Goal: Task Accomplishment & Management: Use online tool/utility

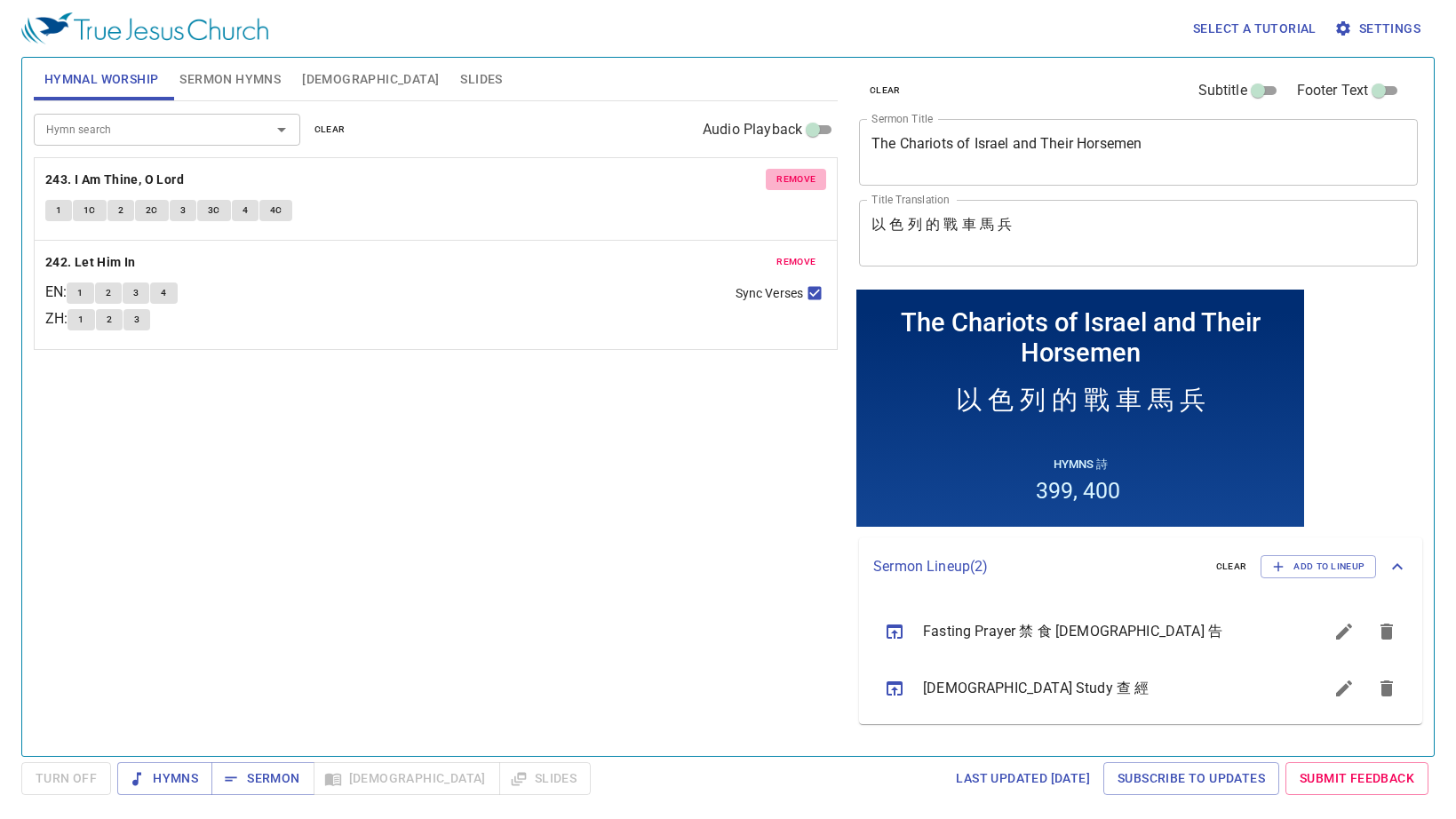
click at [801, 177] on span "remove" at bounding box center [796, 179] width 39 height 16
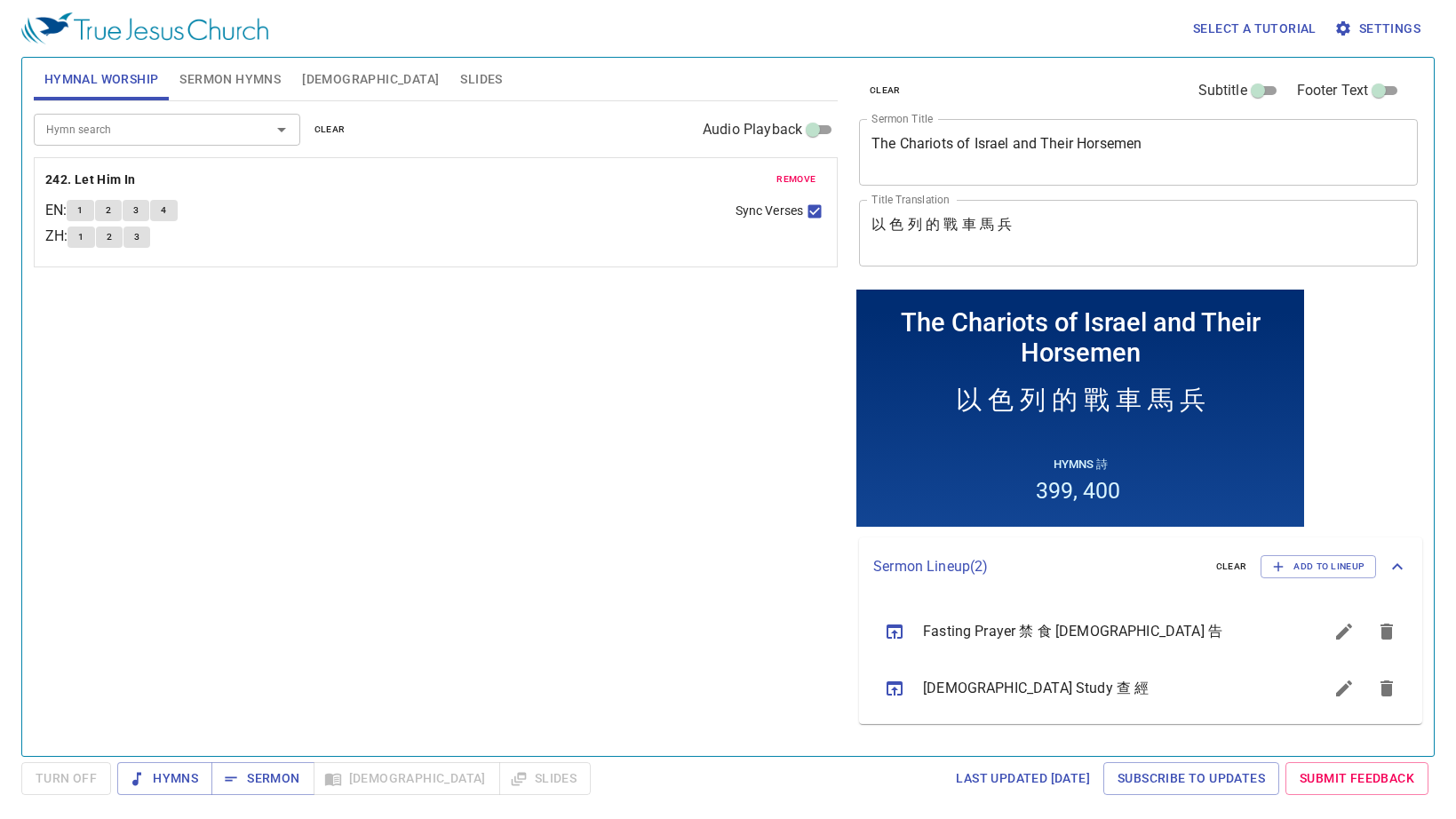
click at [801, 177] on span "remove" at bounding box center [796, 179] width 39 height 16
click at [192, 136] on input "Hymn search" at bounding box center [140, 128] width 203 height 20
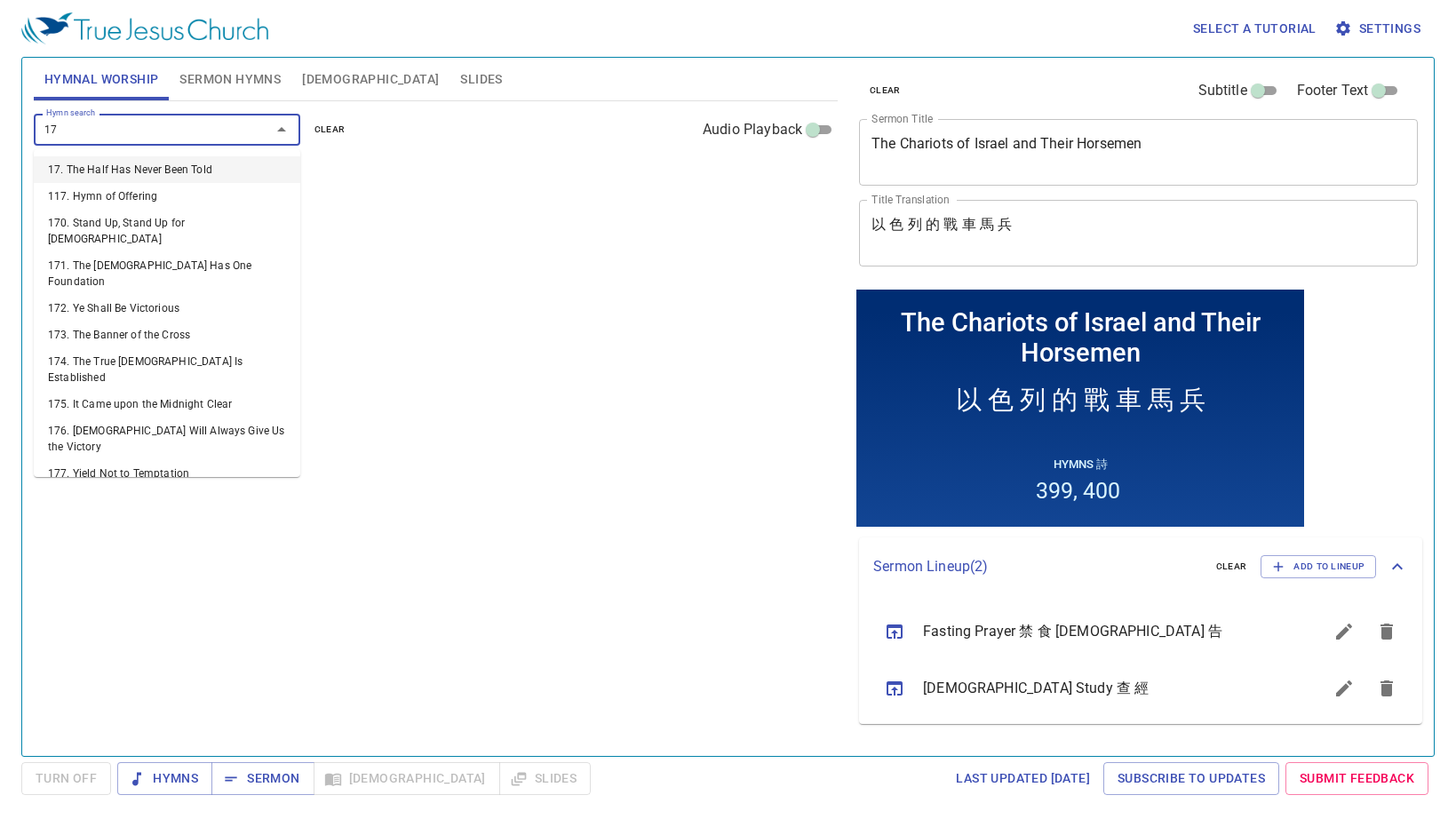
type input "171"
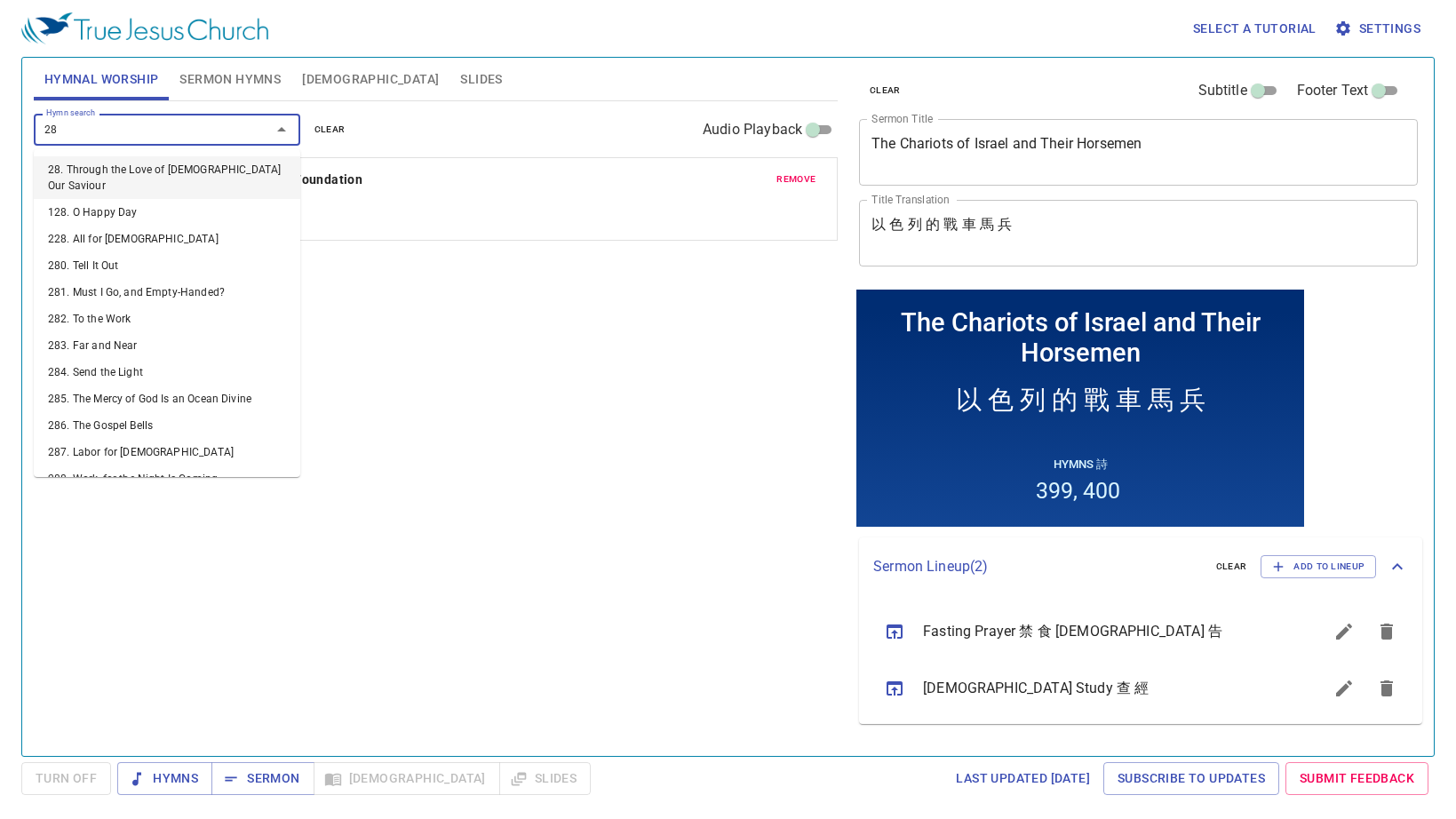
type input "281"
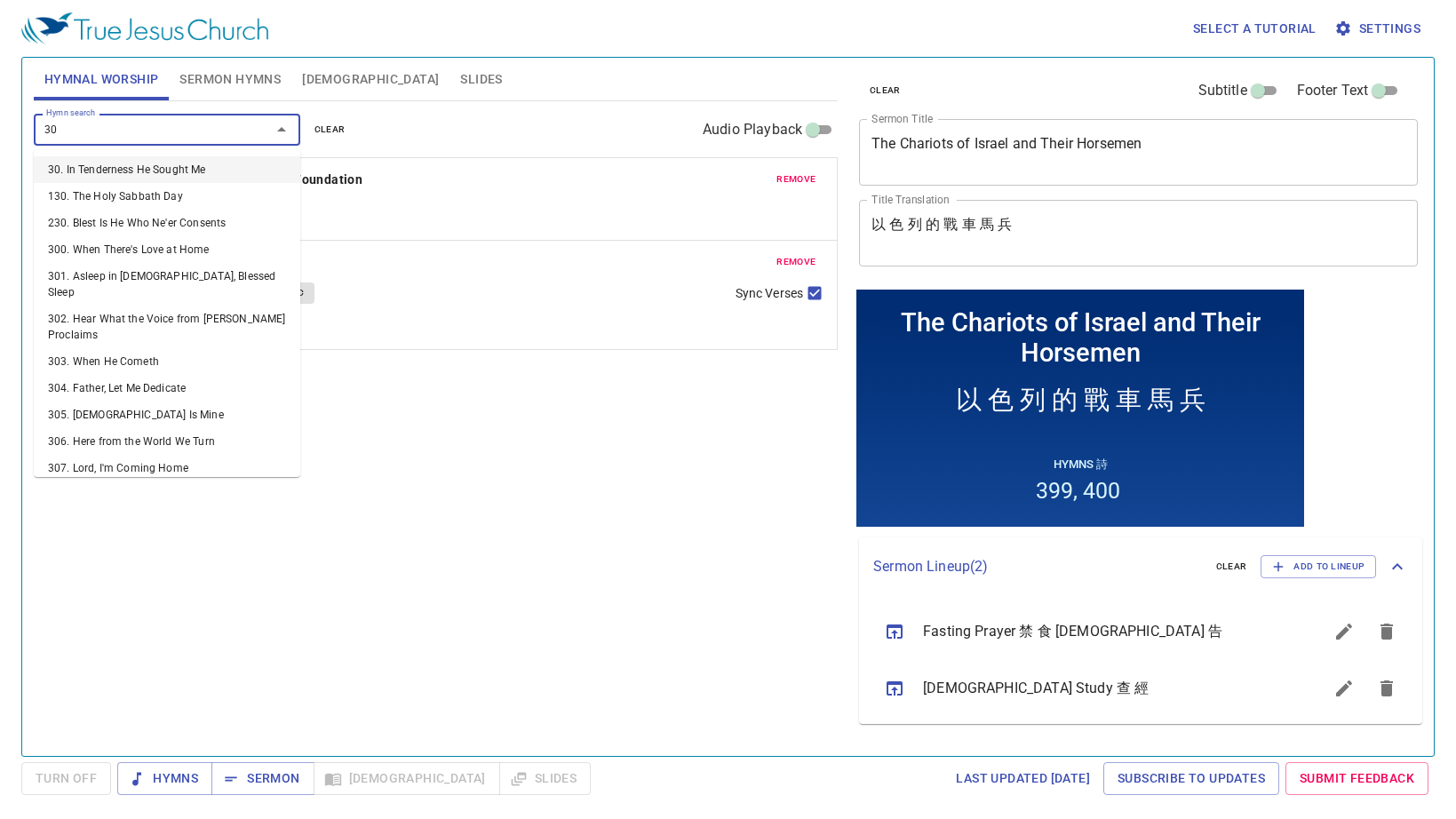
type input "305"
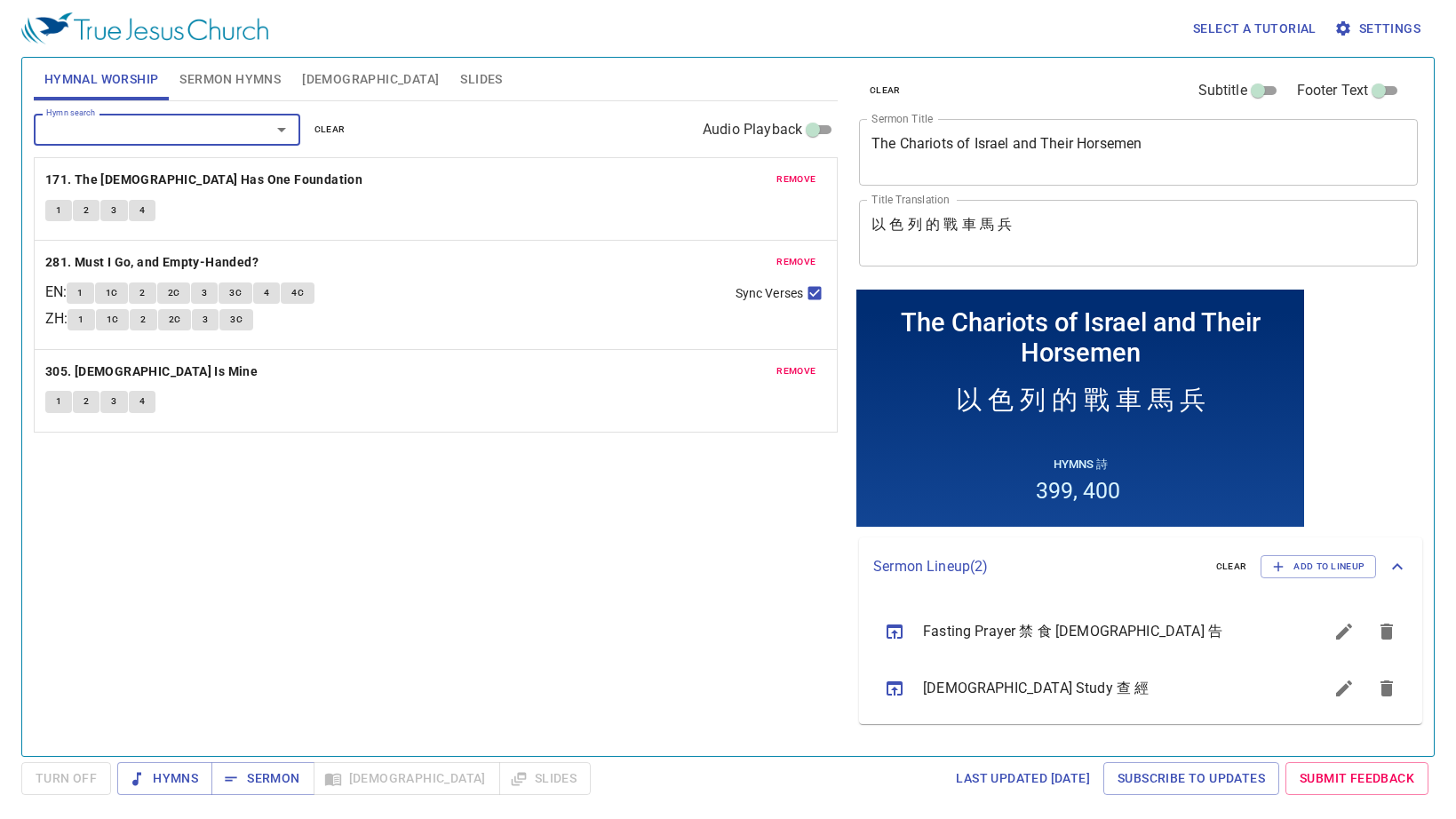
click at [245, 81] on span "Sermon Hymns" at bounding box center [230, 79] width 101 height 22
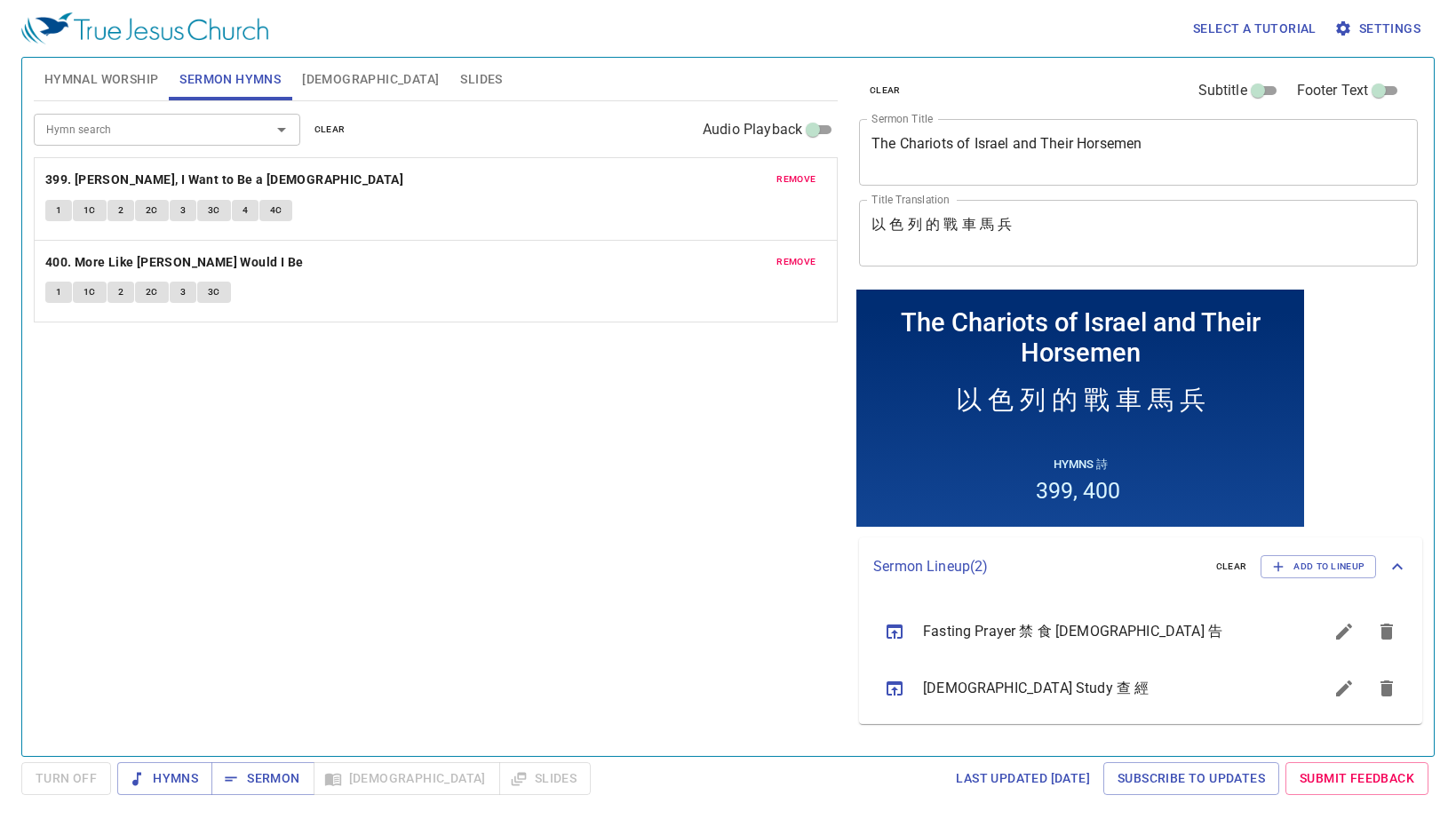
click at [796, 172] on button "remove" at bounding box center [796, 180] width 60 height 21
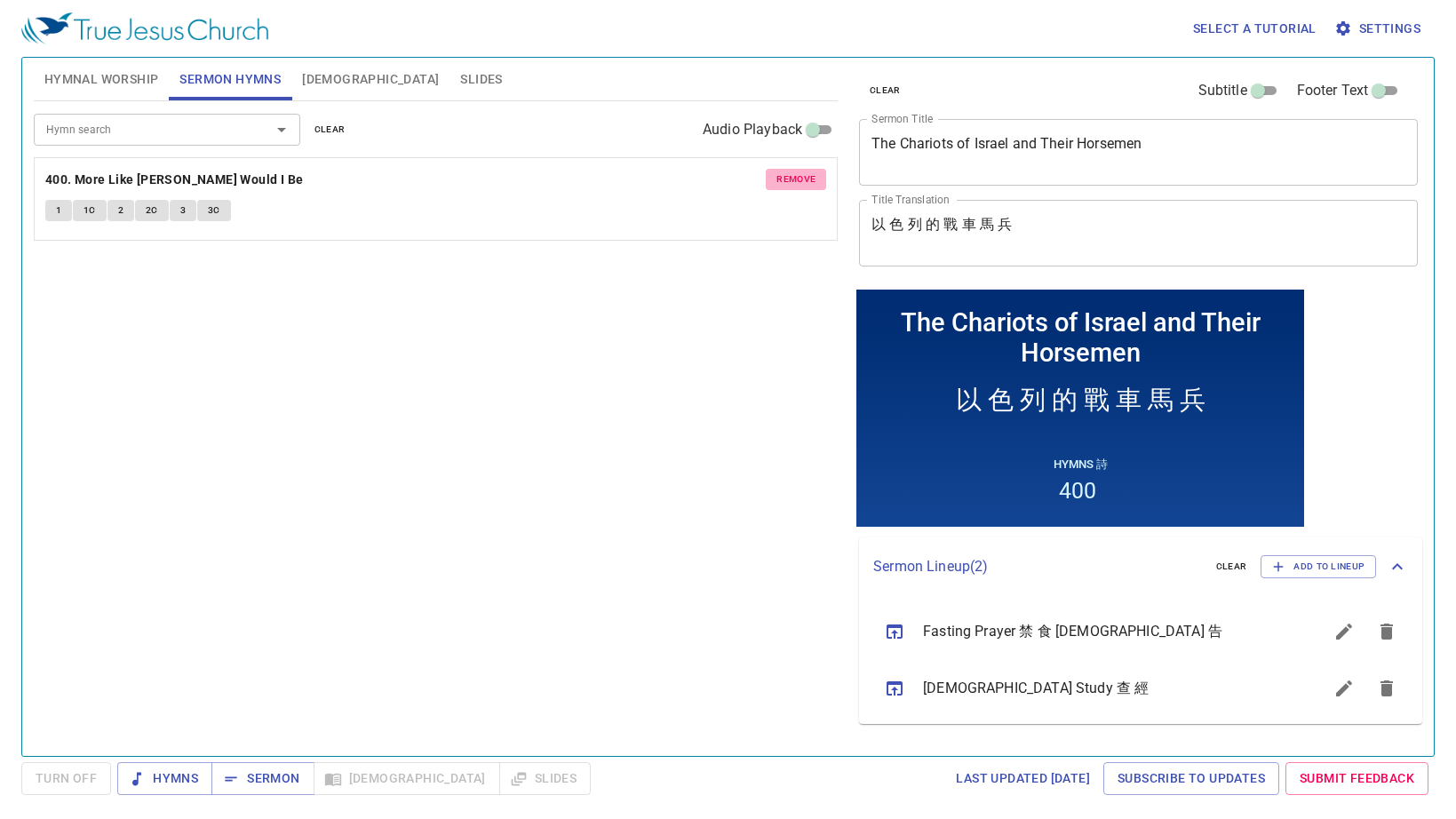
click at [797, 176] on span "remove" at bounding box center [796, 179] width 39 height 16
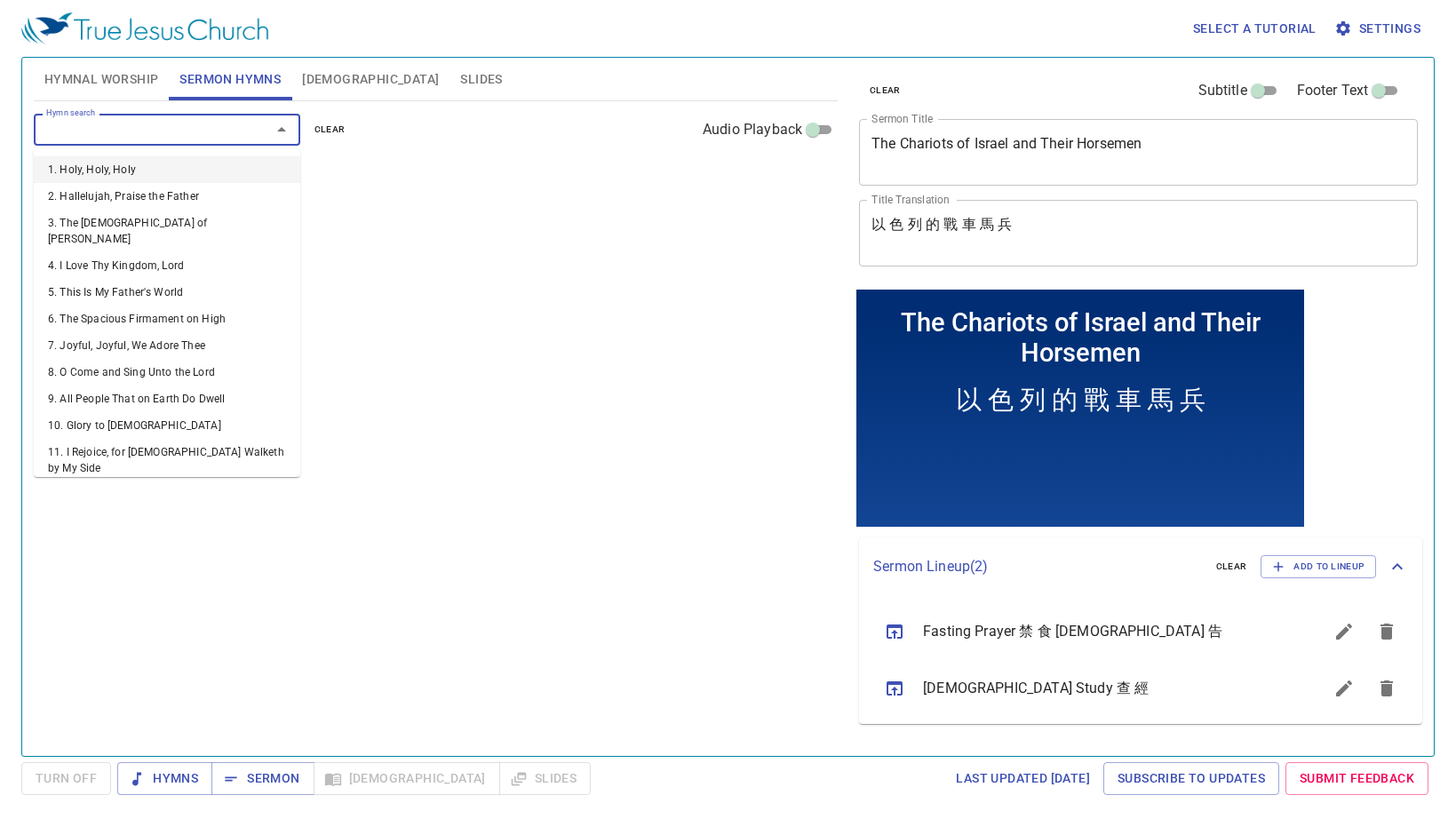
click at [208, 119] on input "Hymn search" at bounding box center [140, 128] width 203 height 20
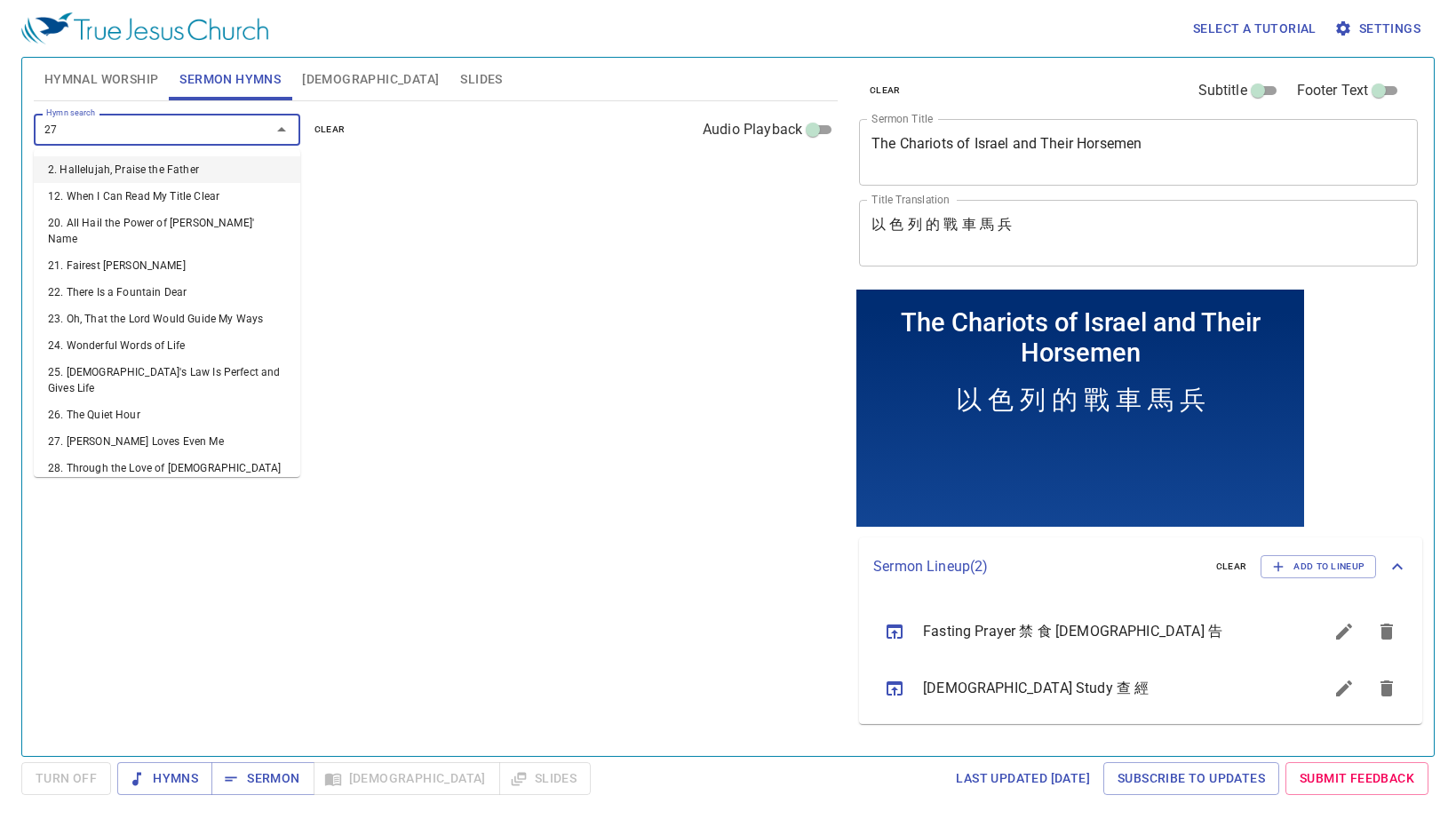
type input "276"
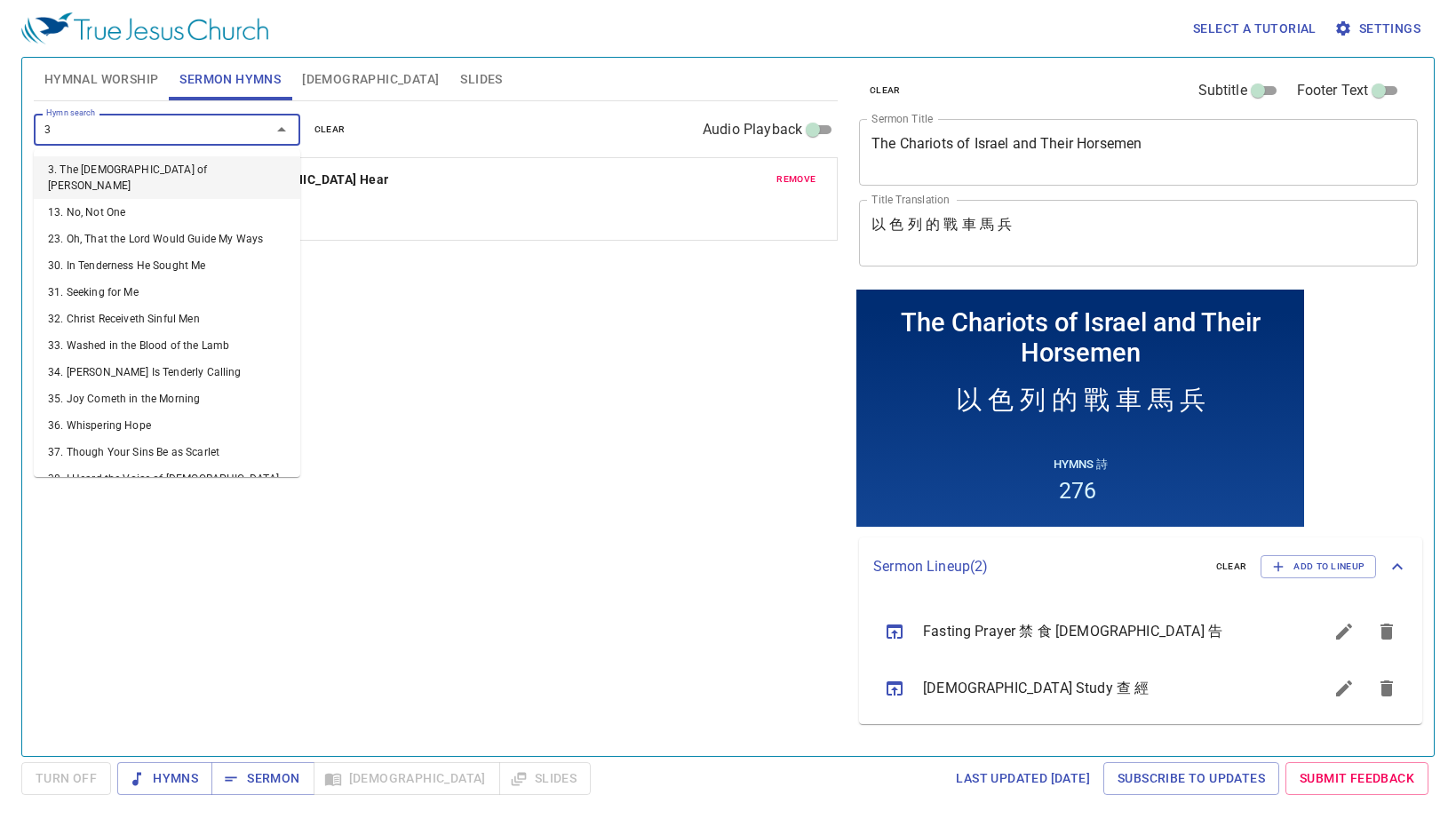
type input "38"
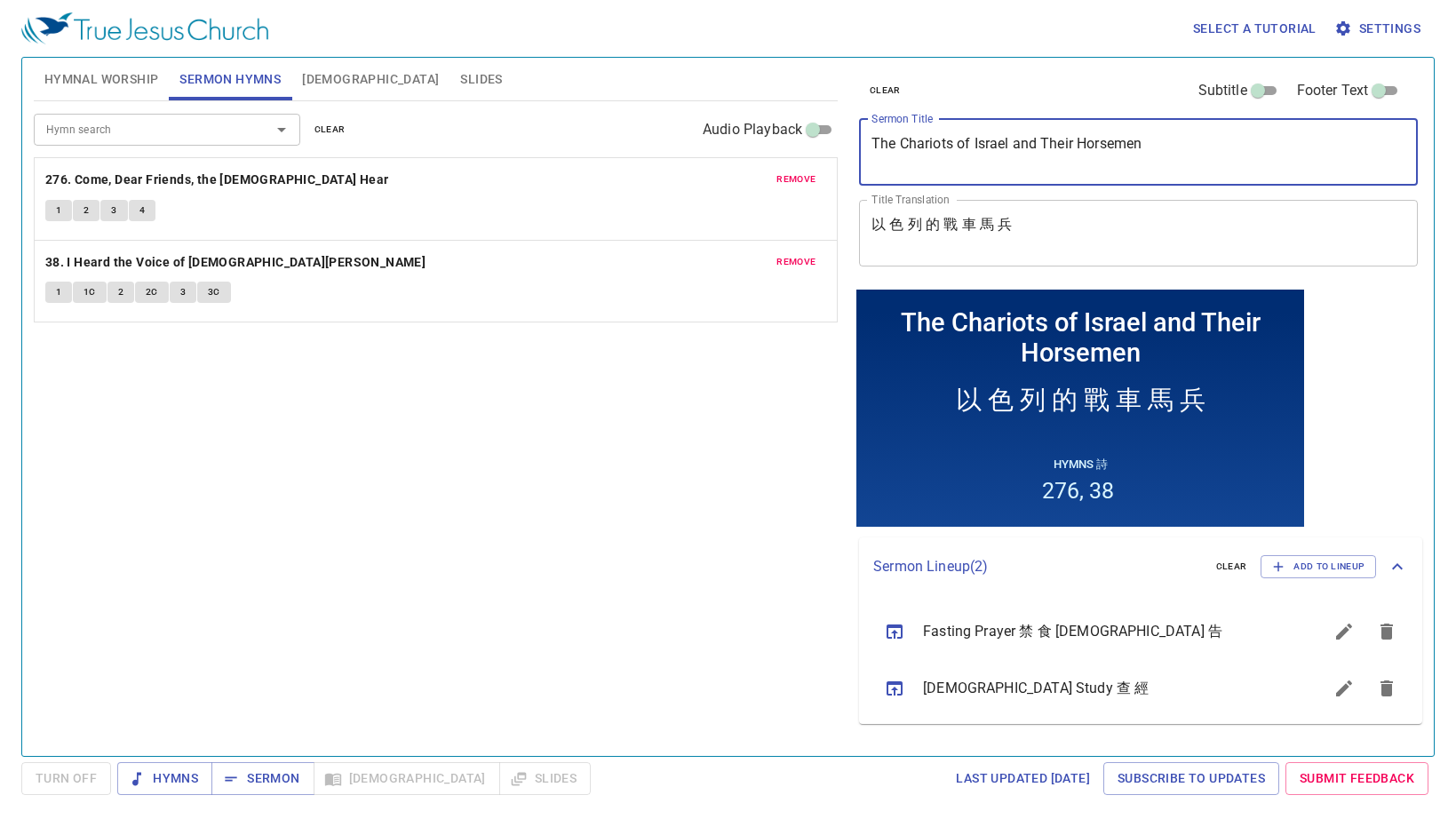
click at [998, 140] on textarea "The Chariots of Israel and Their Horsemen" at bounding box center [1138, 152] width 534 height 34
click at [998, 141] on textarea "The Chariots of Israel and Their Horsemen" at bounding box center [1138, 152] width 534 height 34
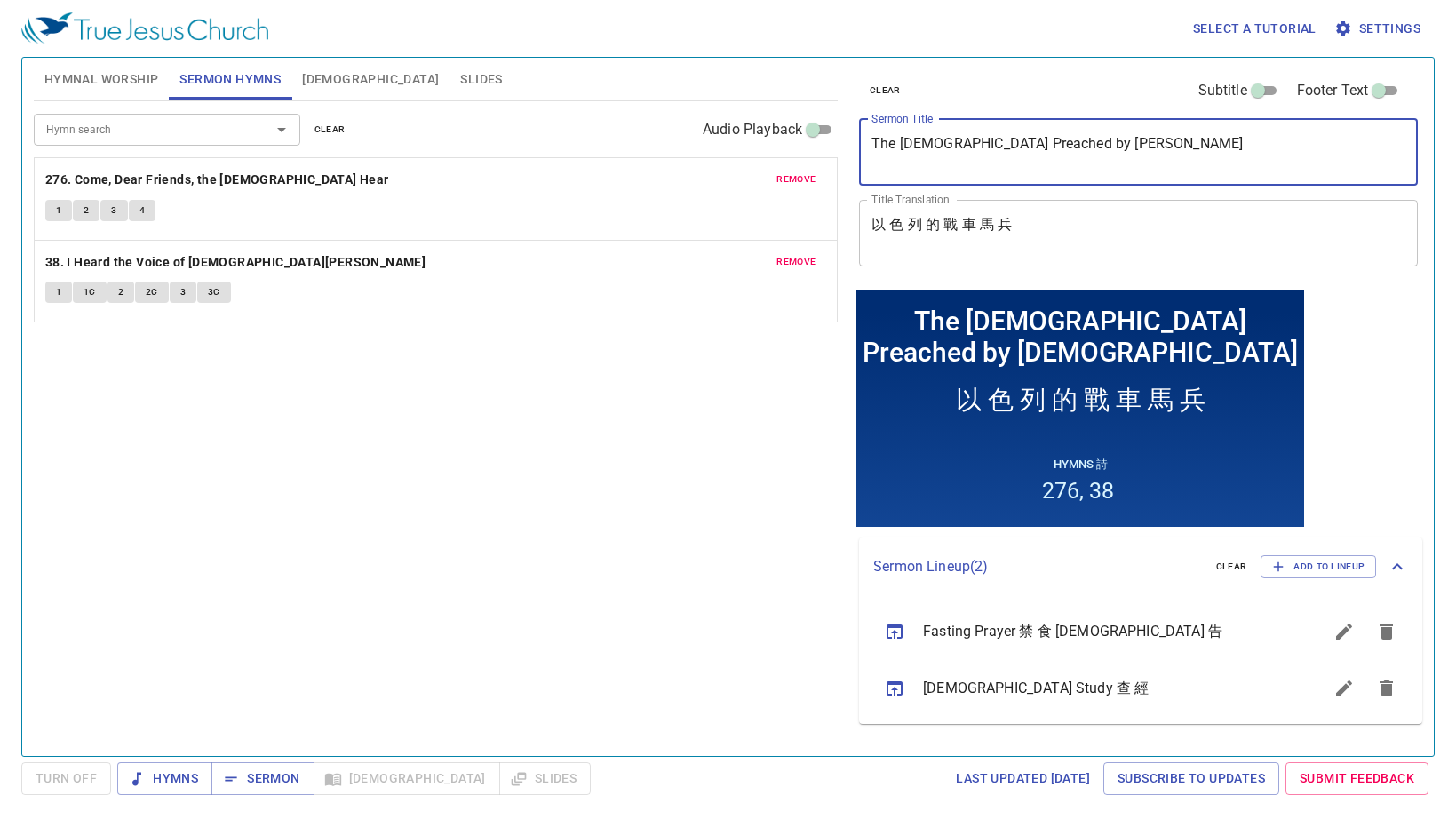
type textarea "The [DEMOGRAPHIC_DATA] Preached by [PERSON_NAME]"
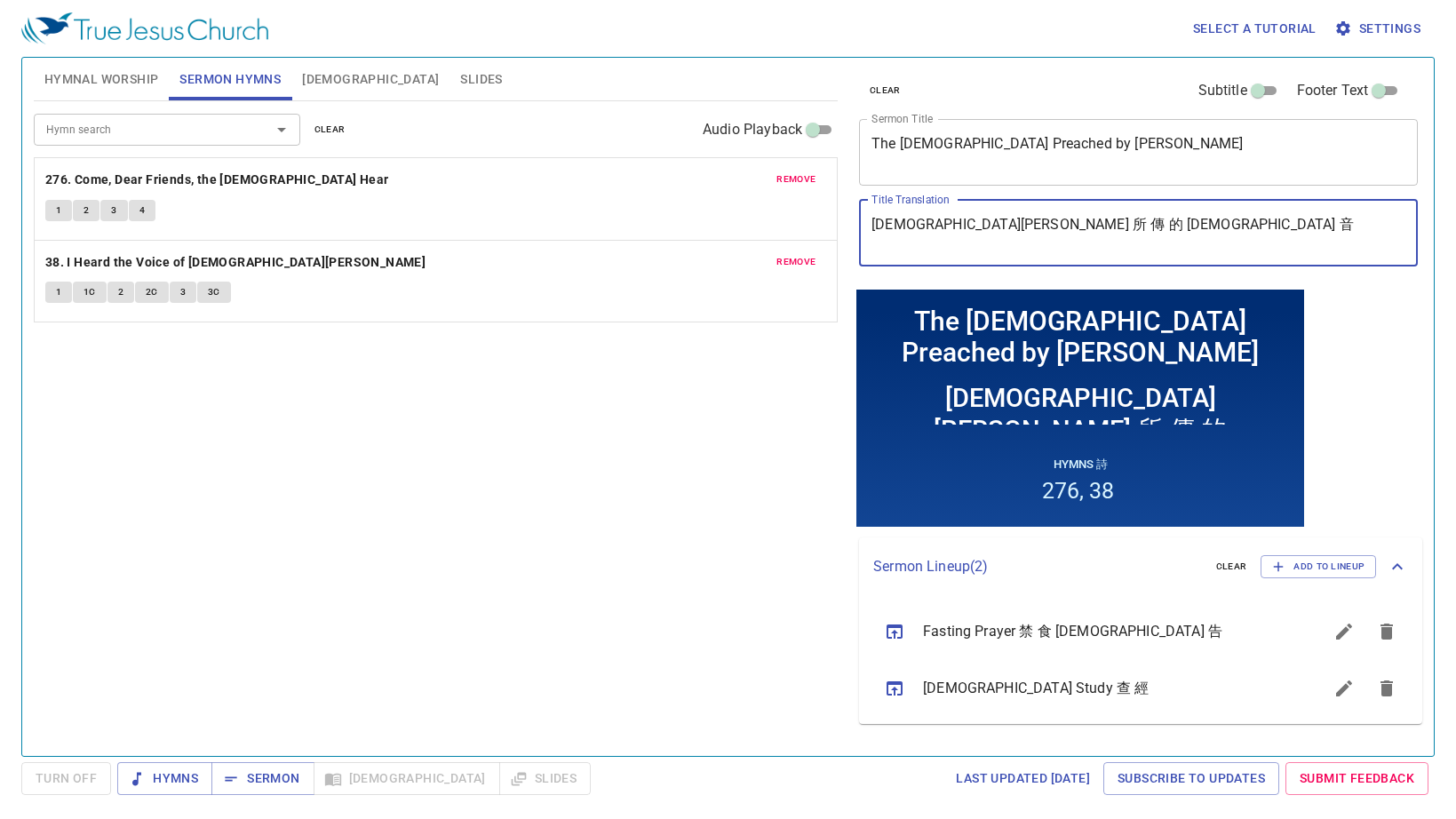
type textarea "[DEMOGRAPHIC_DATA][PERSON_NAME] 所 傳 的 [DEMOGRAPHIC_DATA] 音"
click at [507, 479] on div "Hymn search Hymn search clear Audio Playback remove 276. Come, Dear Friends, th…" at bounding box center [435, 421] width 804 height 639
click at [404, 454] on div "Hymn search Hymn search clear Audio Playback remove 276. Come, Dear Friends, th…" at bounding box center [435, 421] width 804 height 639
click at [197, 776] on span "Hymns" at bounding box center [164, 778] width 67 height 22
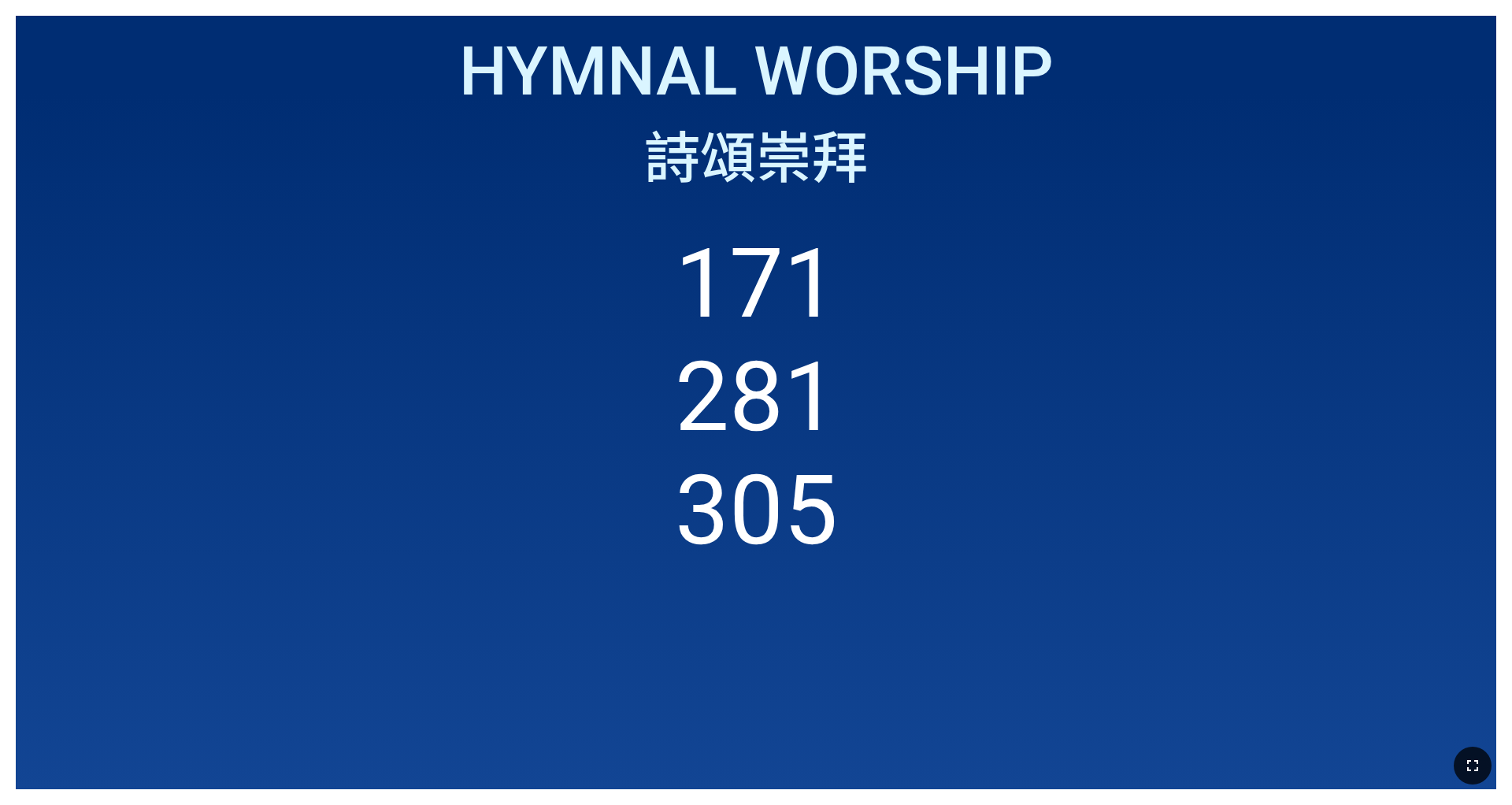
click at [1467, 765] on icon "button" at bounding box center [1472, 766] width 19 height 19
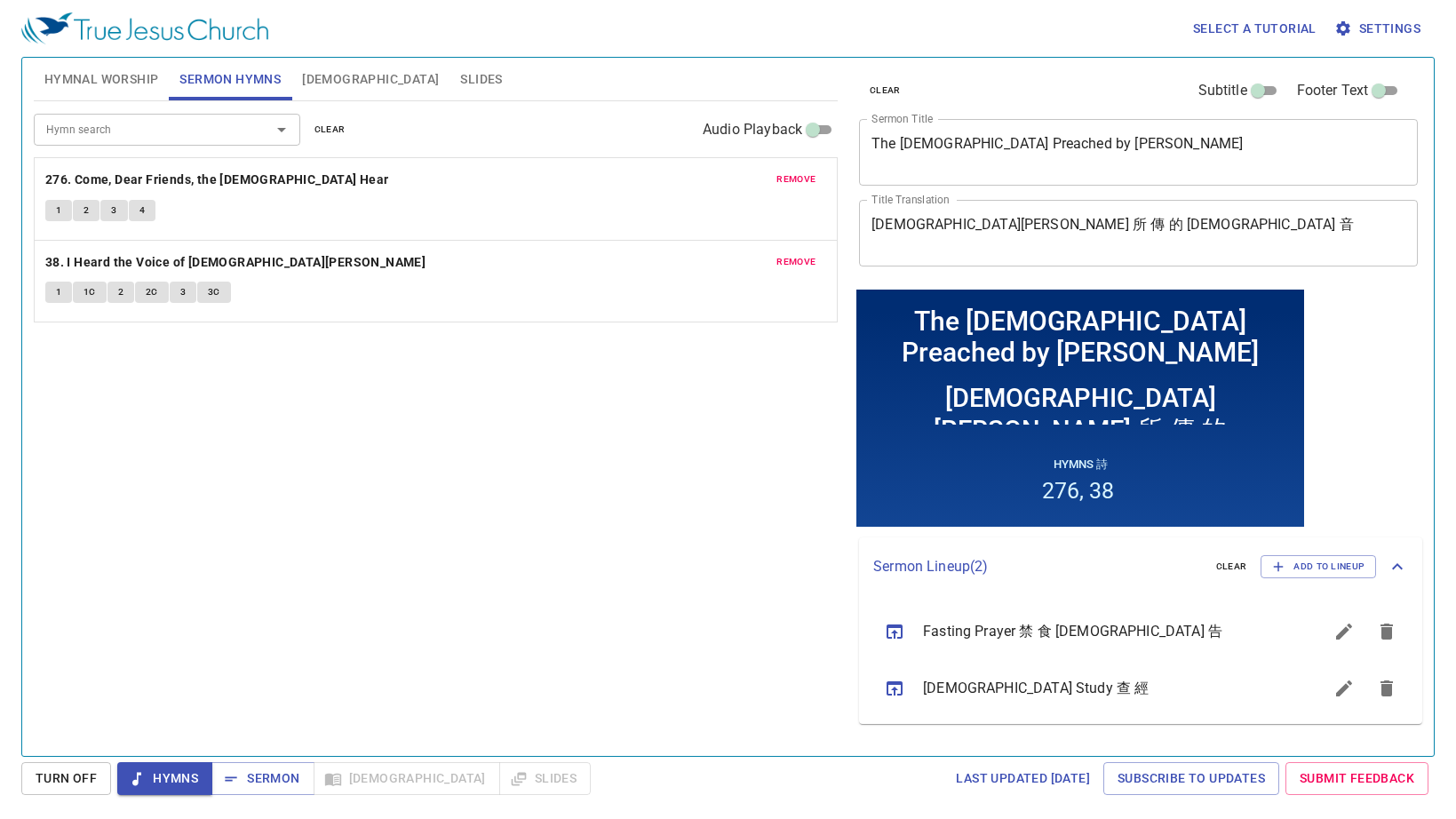
click at [457, 522] on div "Hymn search Hymn search clear Audio Playback remove 276. Come, Dear Friends, th…" at bounding box center [435, 421] width 804 height 639
click at [136, 203] on button "4" at bounding box center [142, 211] width 26 height 21
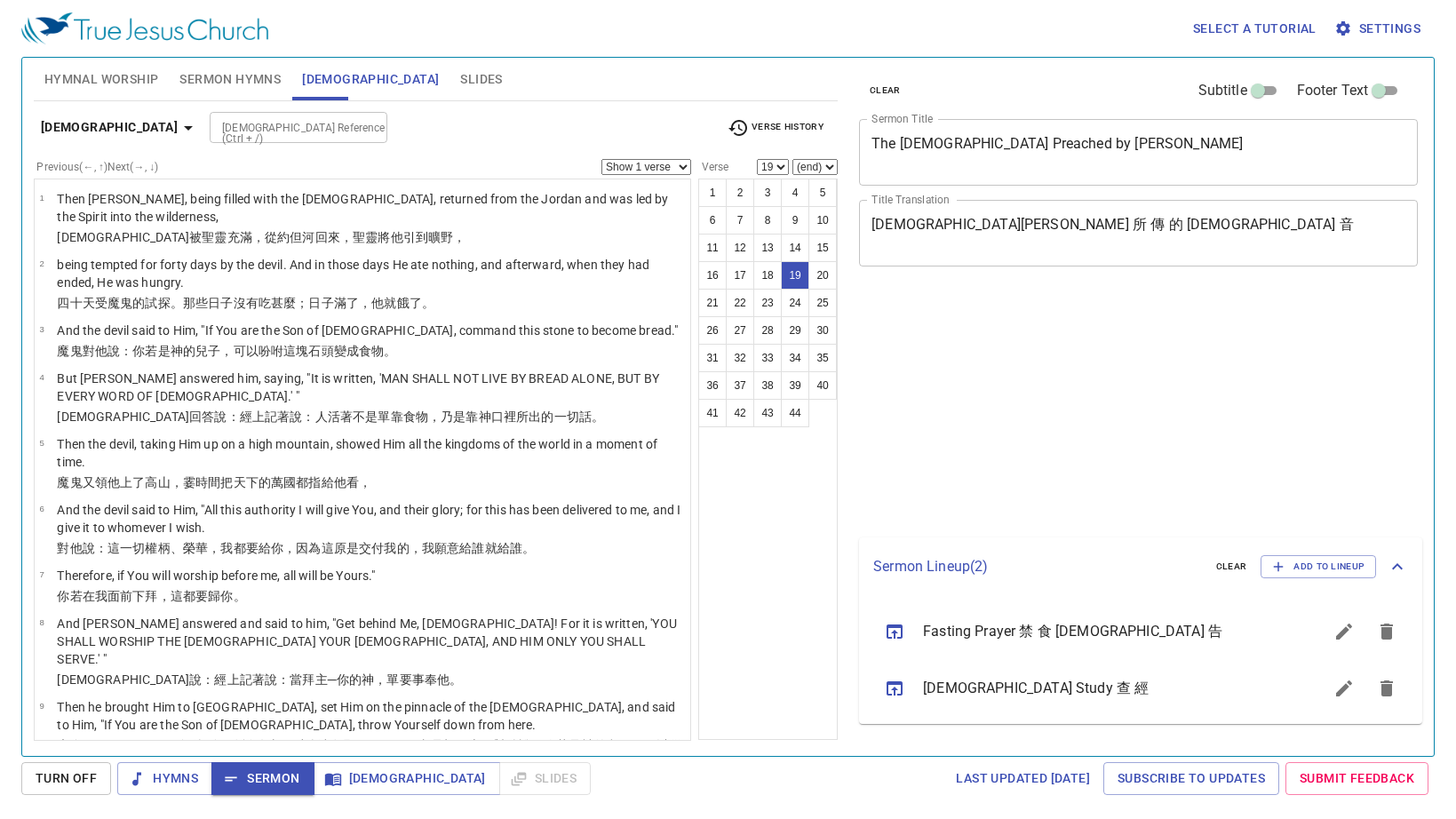
select select "19"
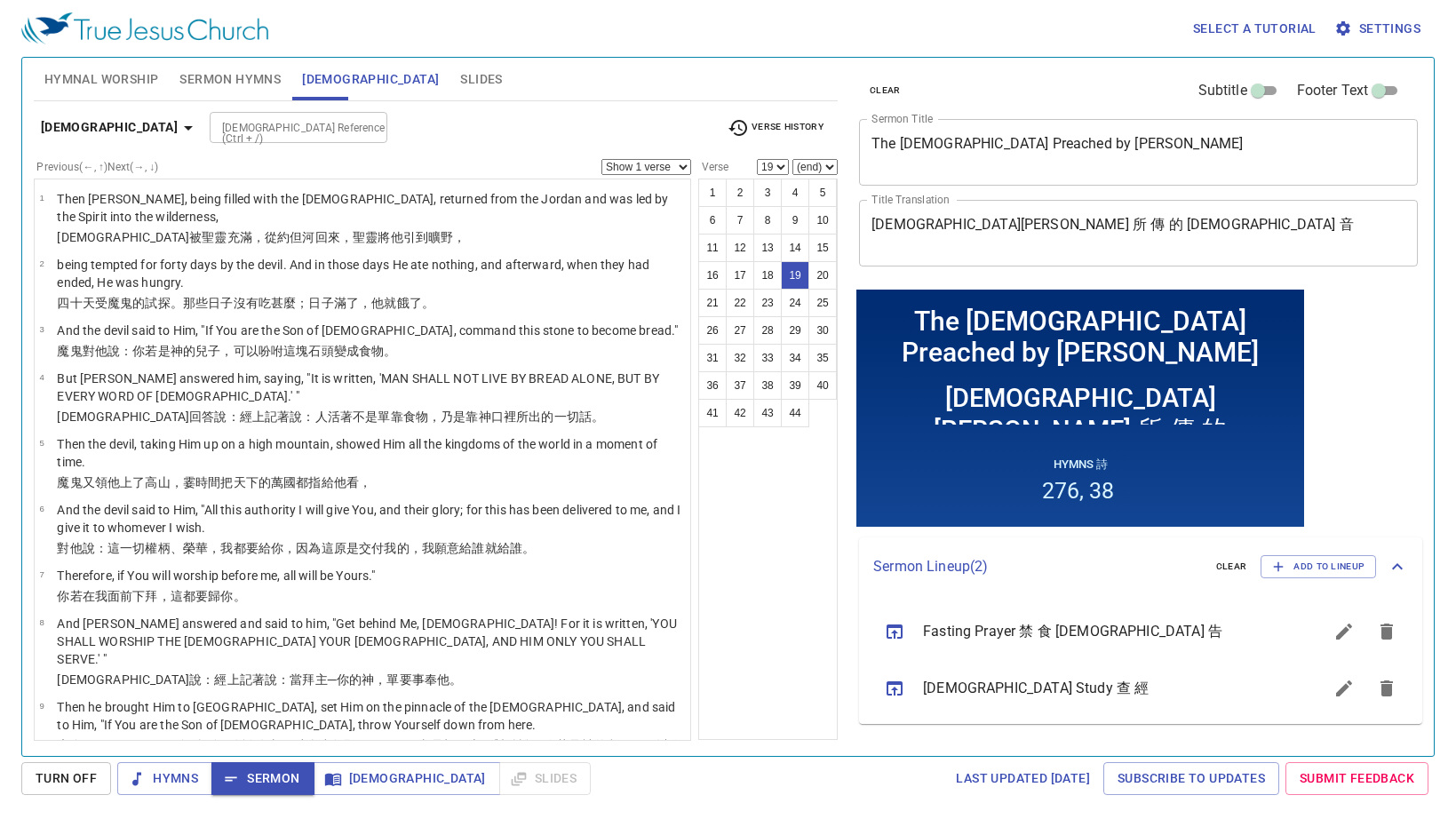
scroll to position [789, 0]
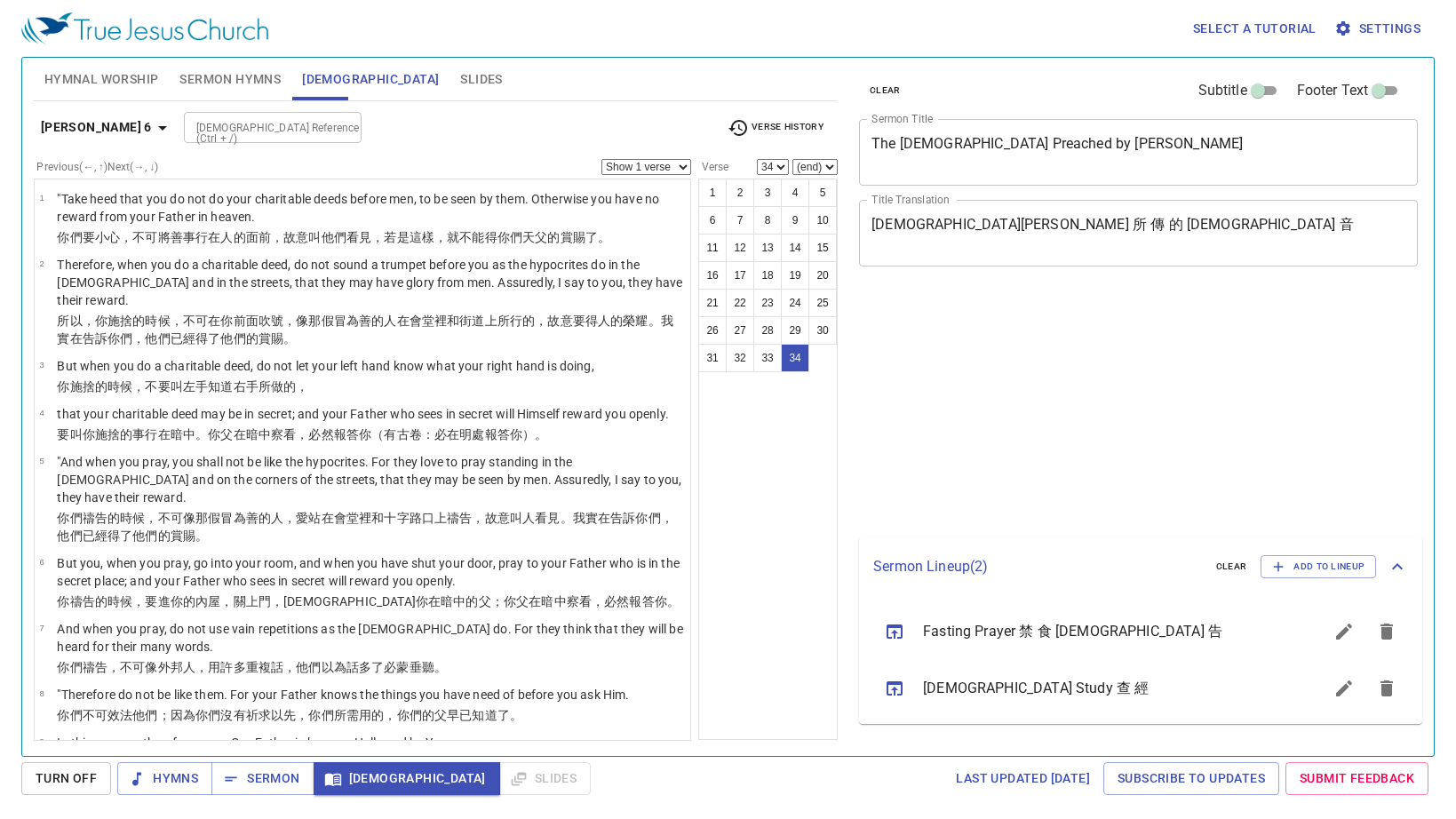
select select "34"
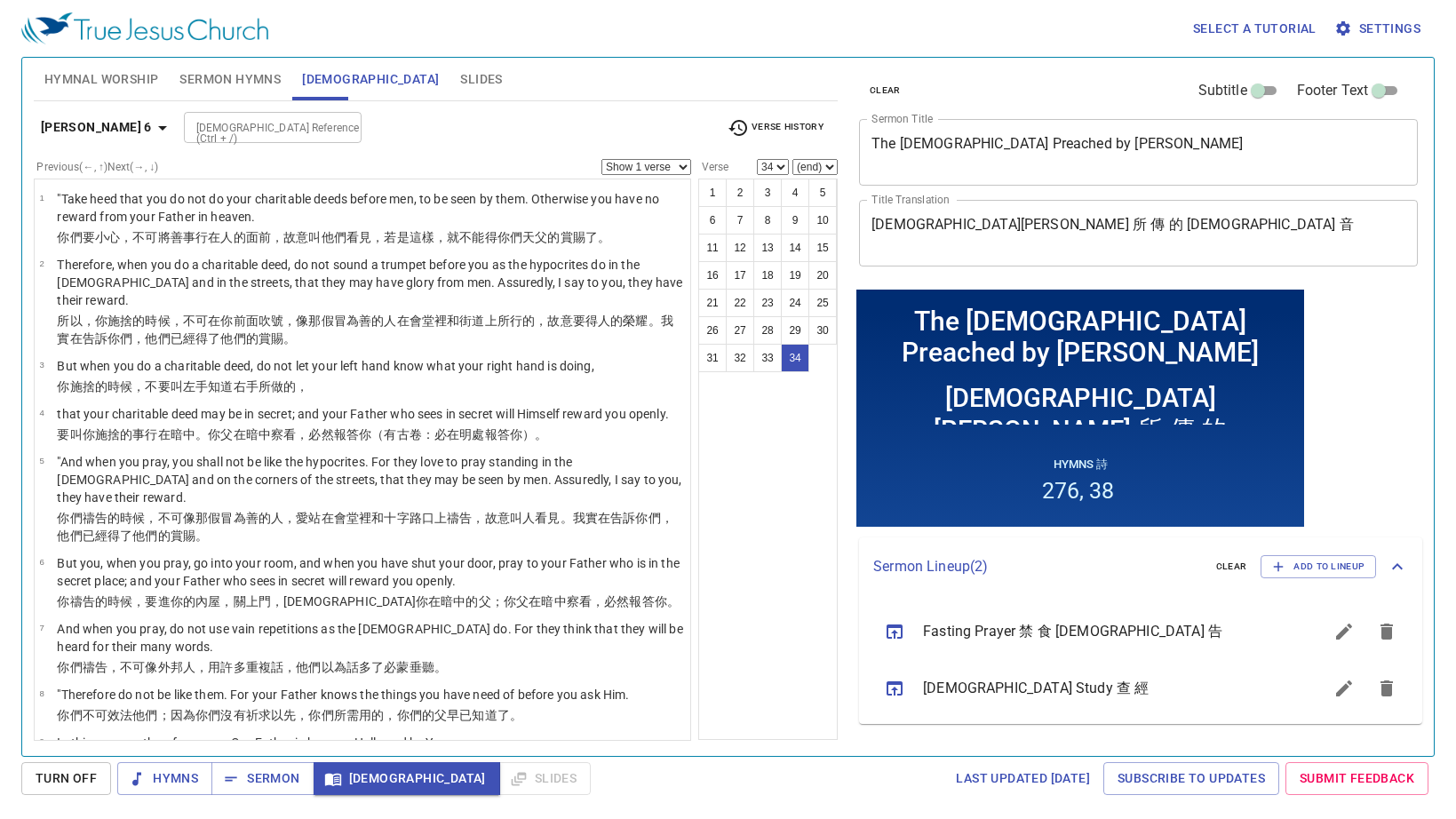
click at [280, 779] on span "Sermon" at bounding box center [262, 778] width 74 height 22
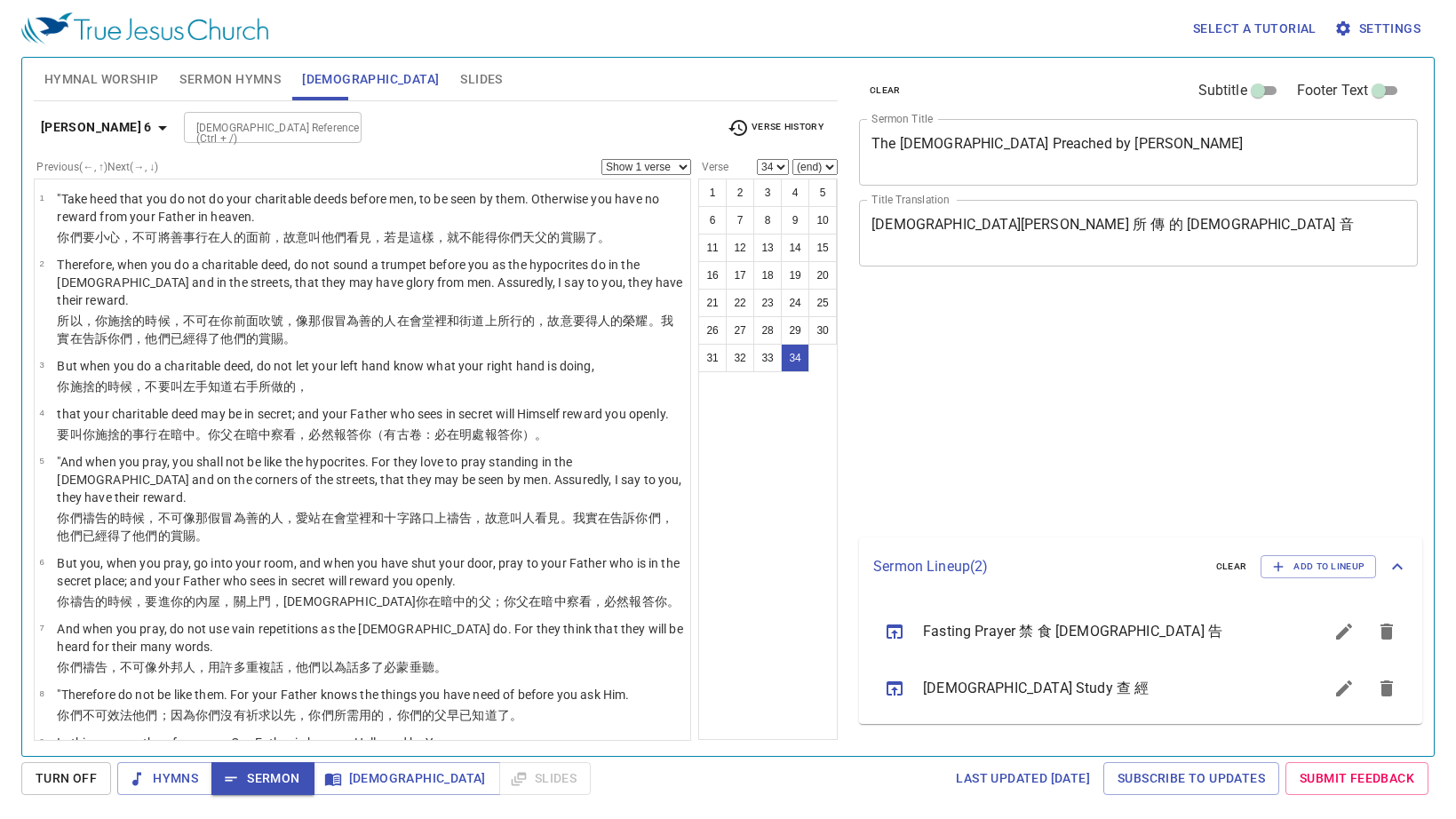
select select "34"
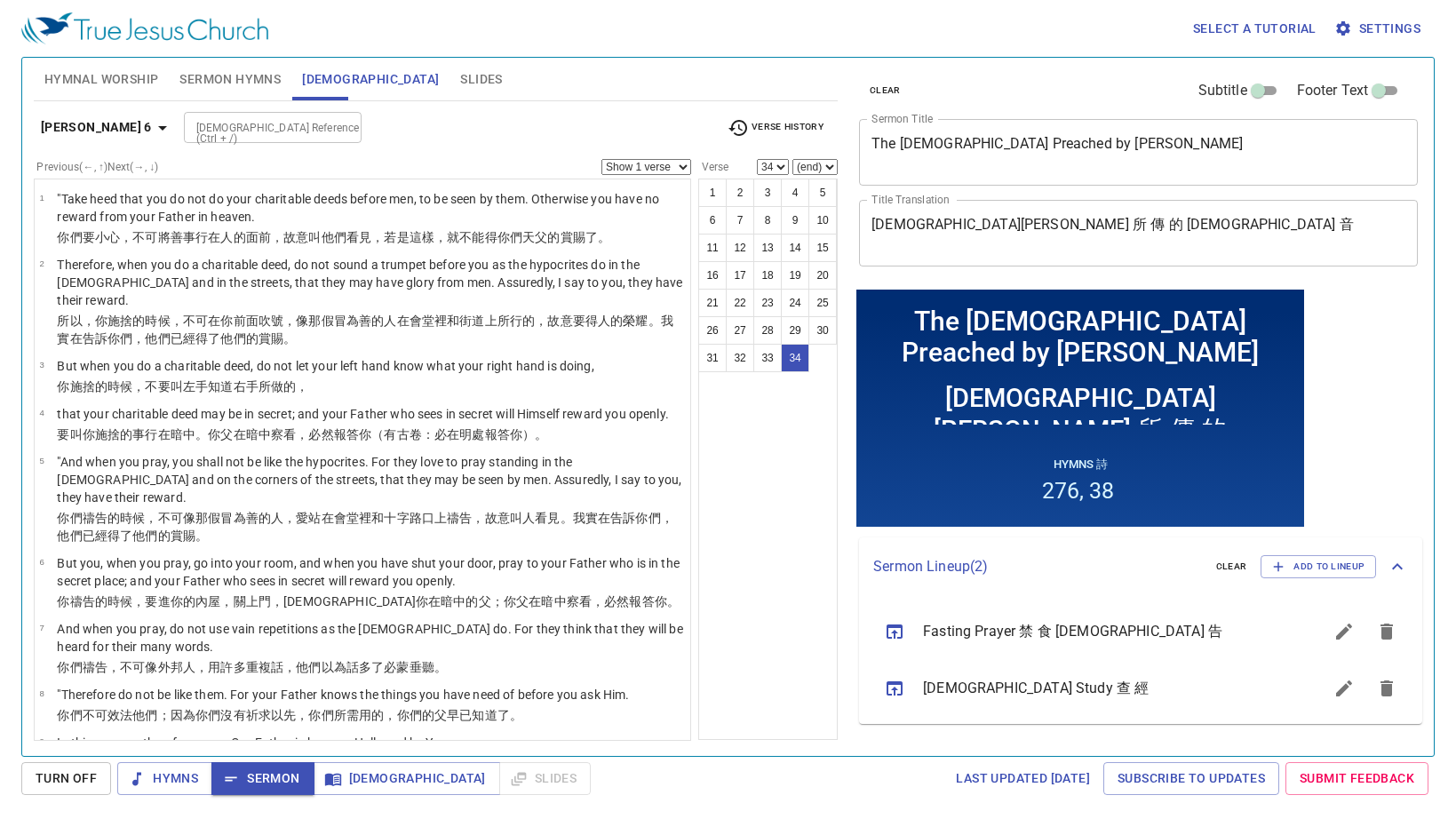
scroll to position [1528, 0]
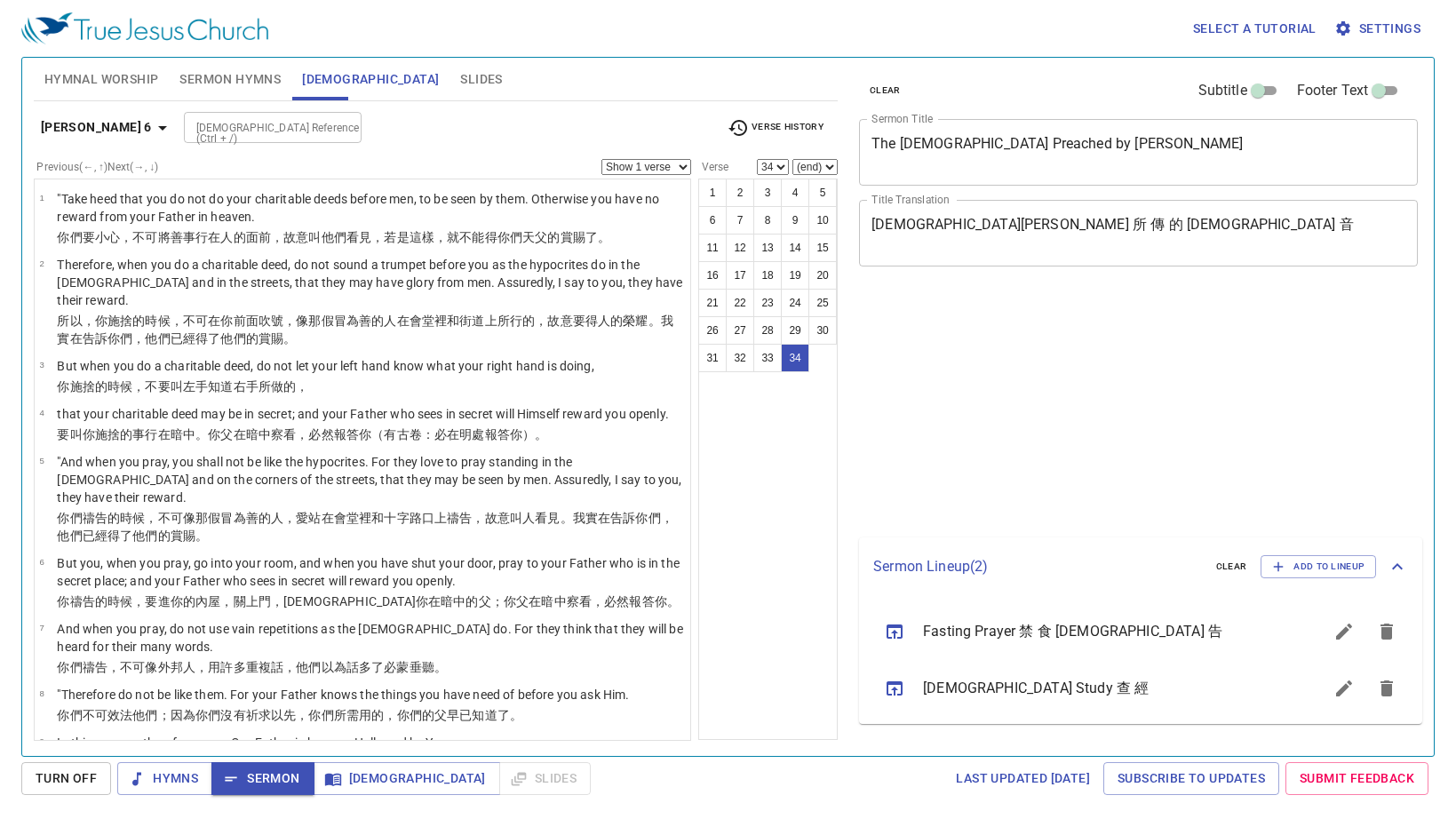
select select "34"
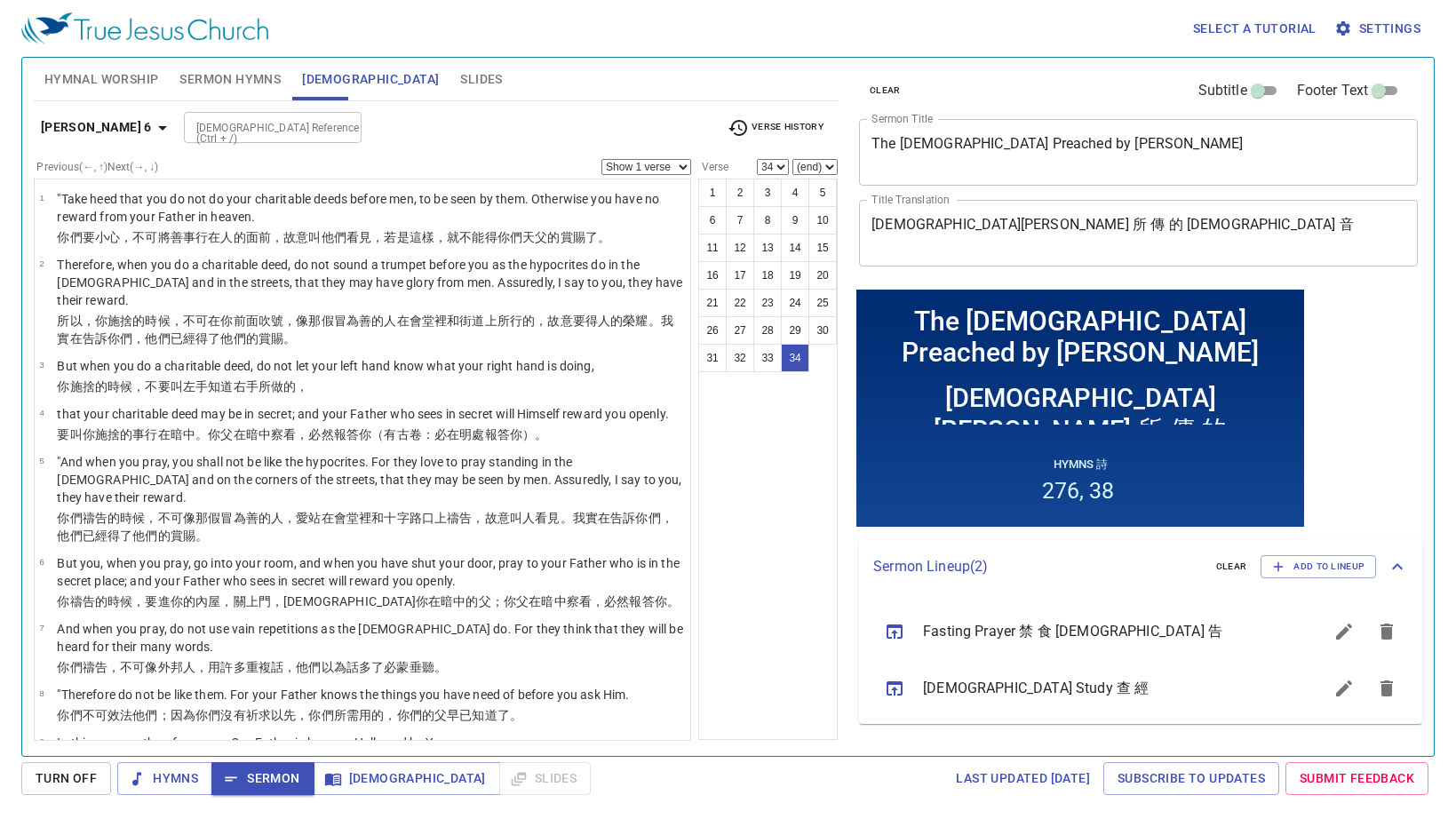
scroll to position [1528, 0]
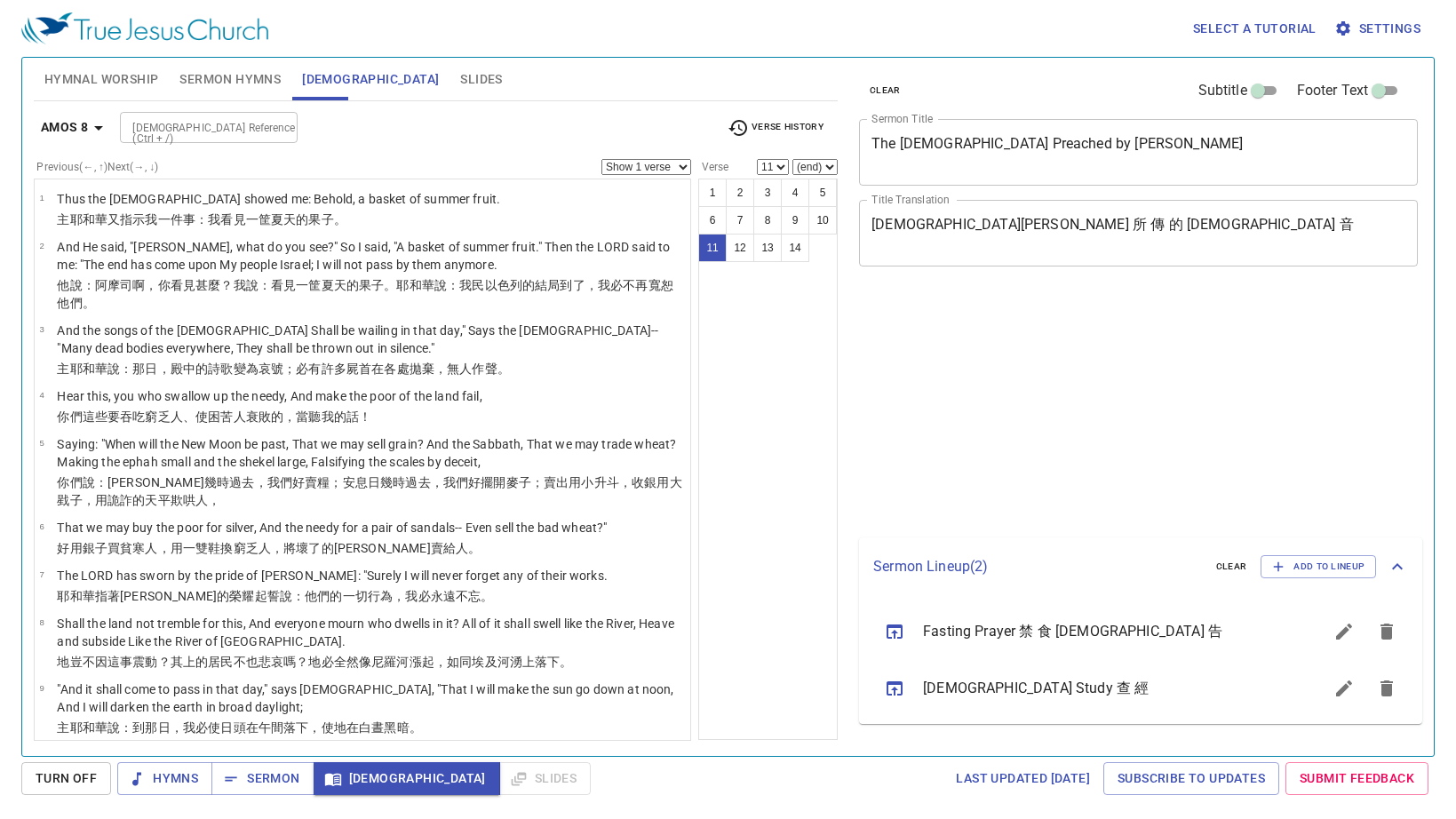
select select "11"
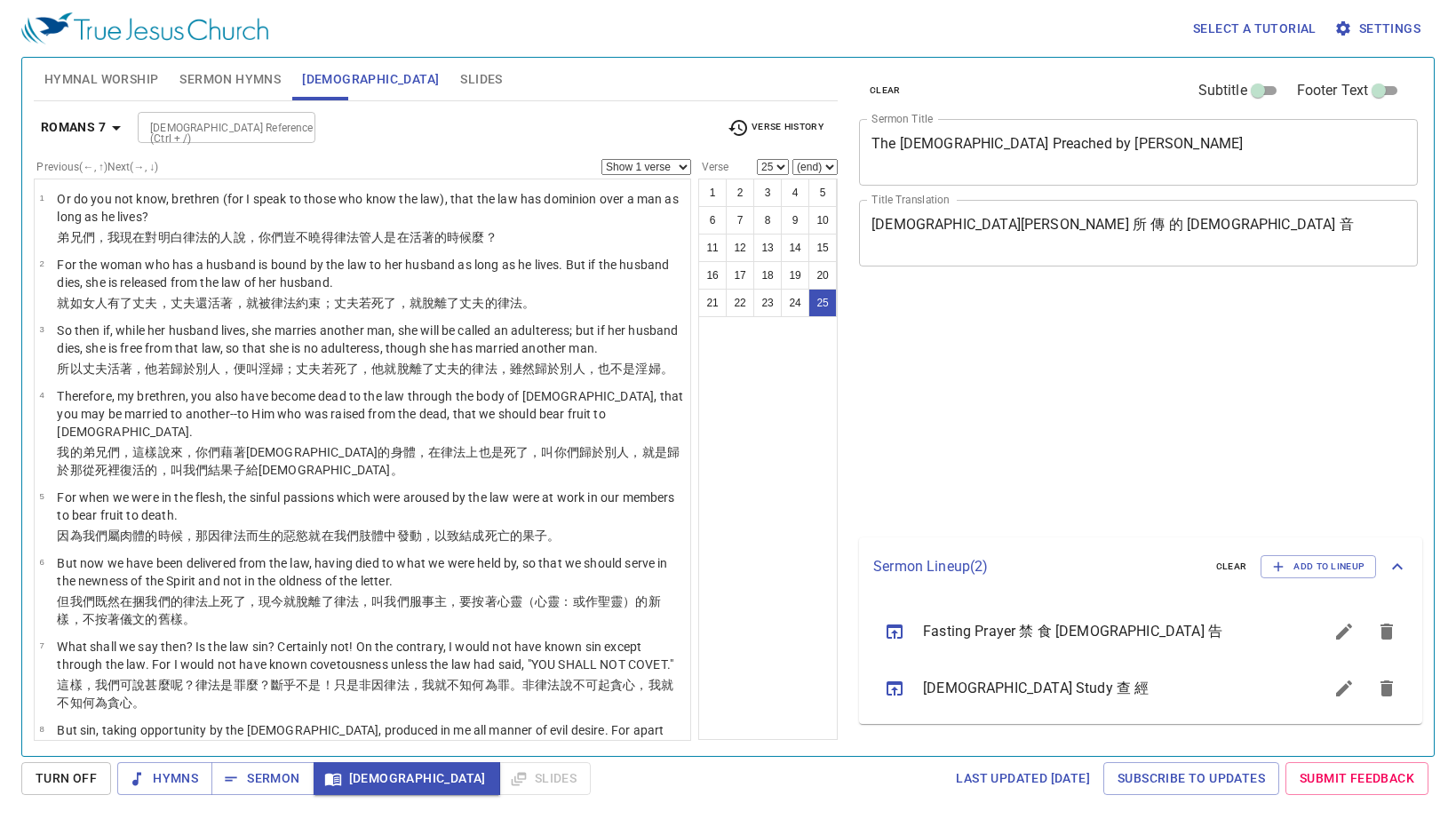
select select "25"
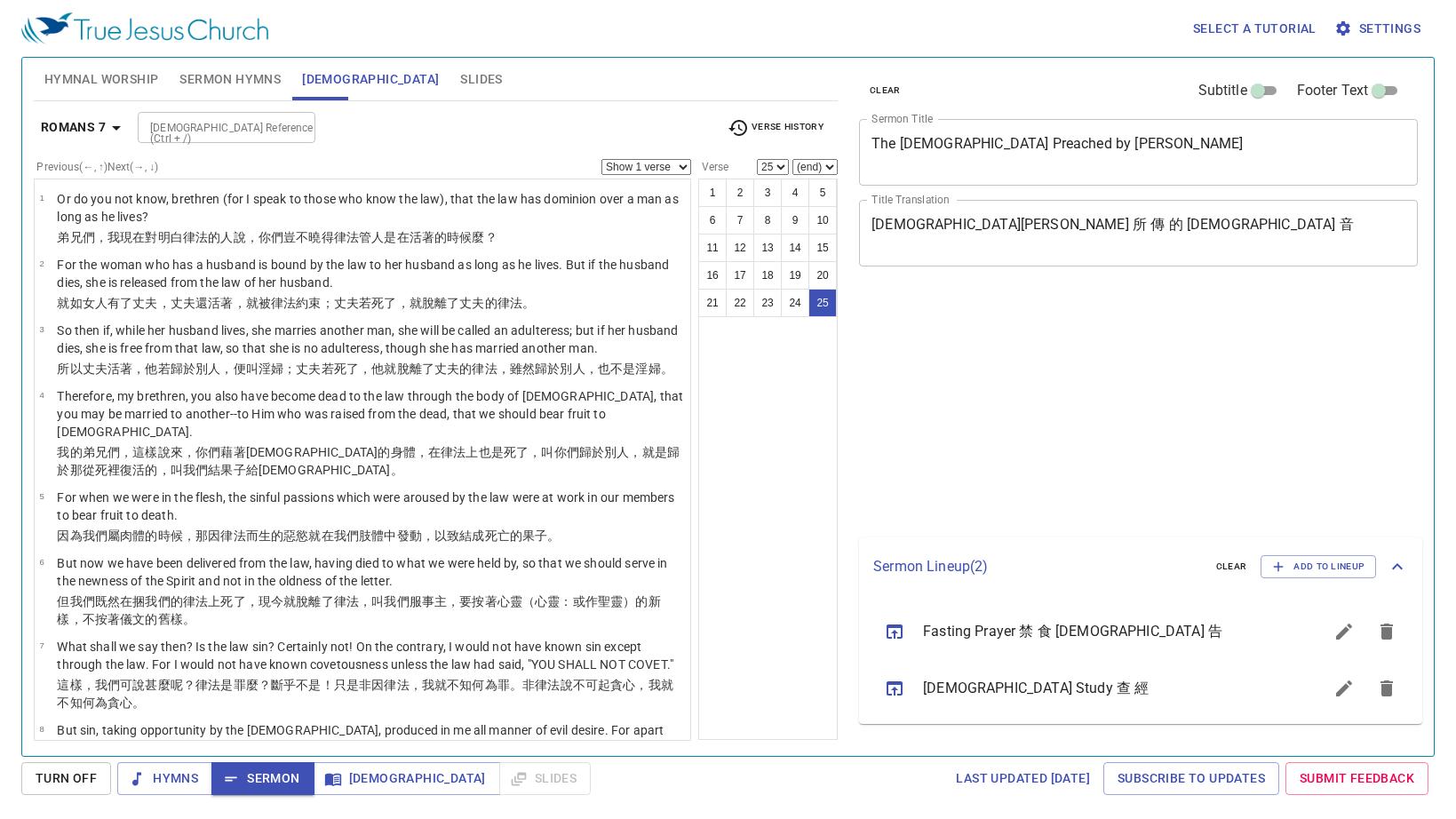
select select "25"
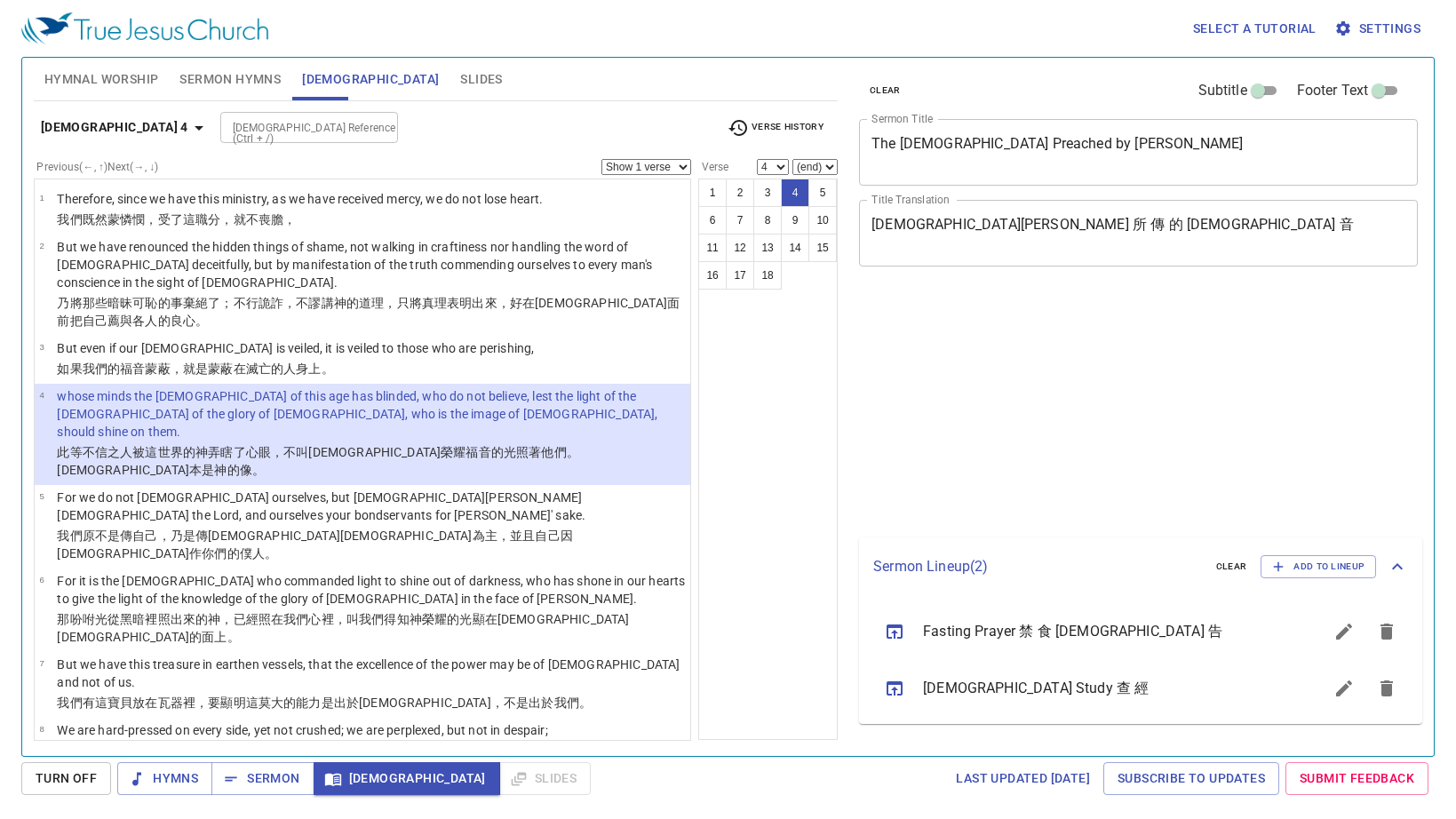
select select "4"
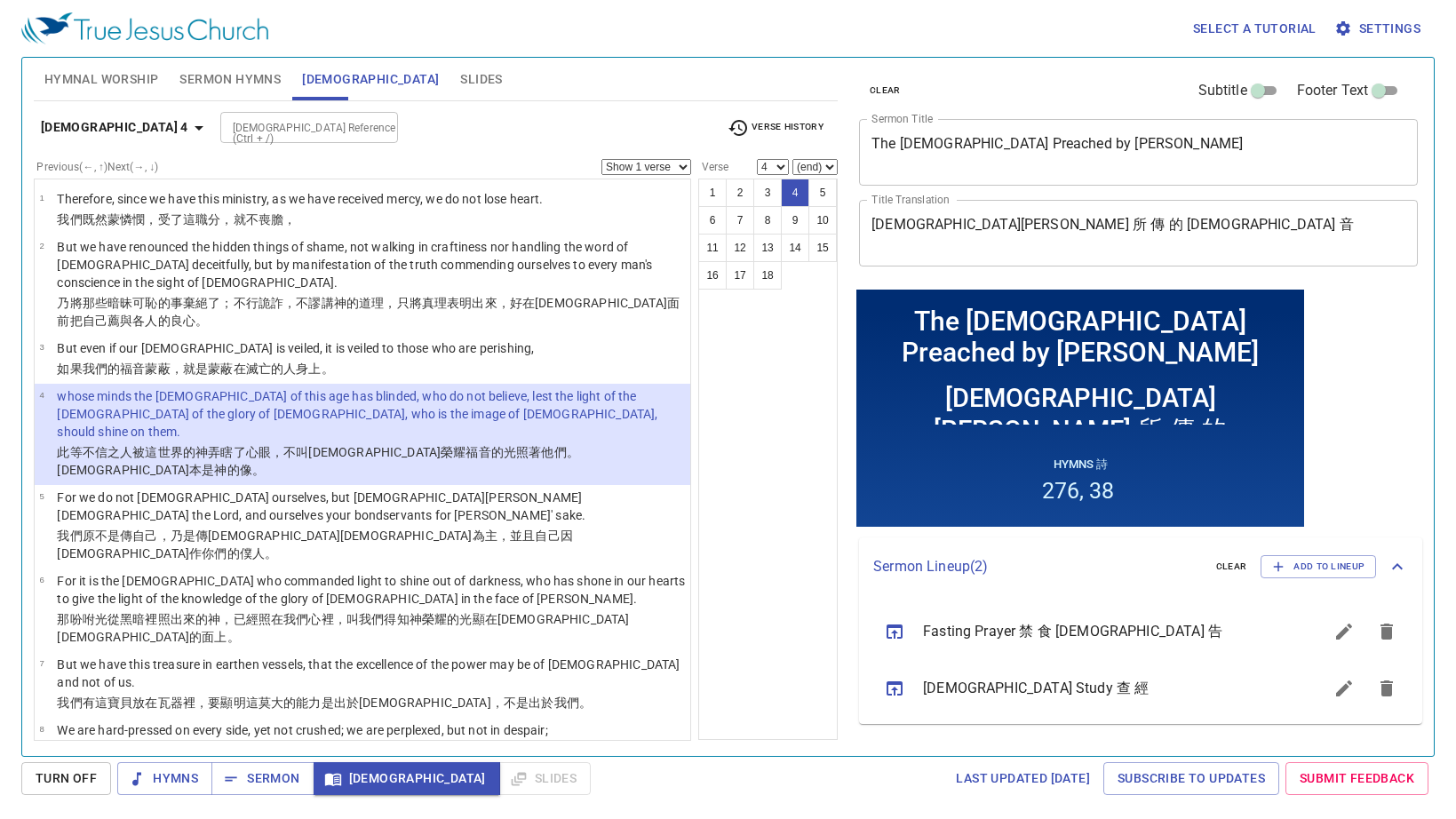
click at [283, 129] on input "[DEMOGRAPHIC_DATA] Reference (Ctrl + /)" at bounding box center [295, 127] width 138 height 20
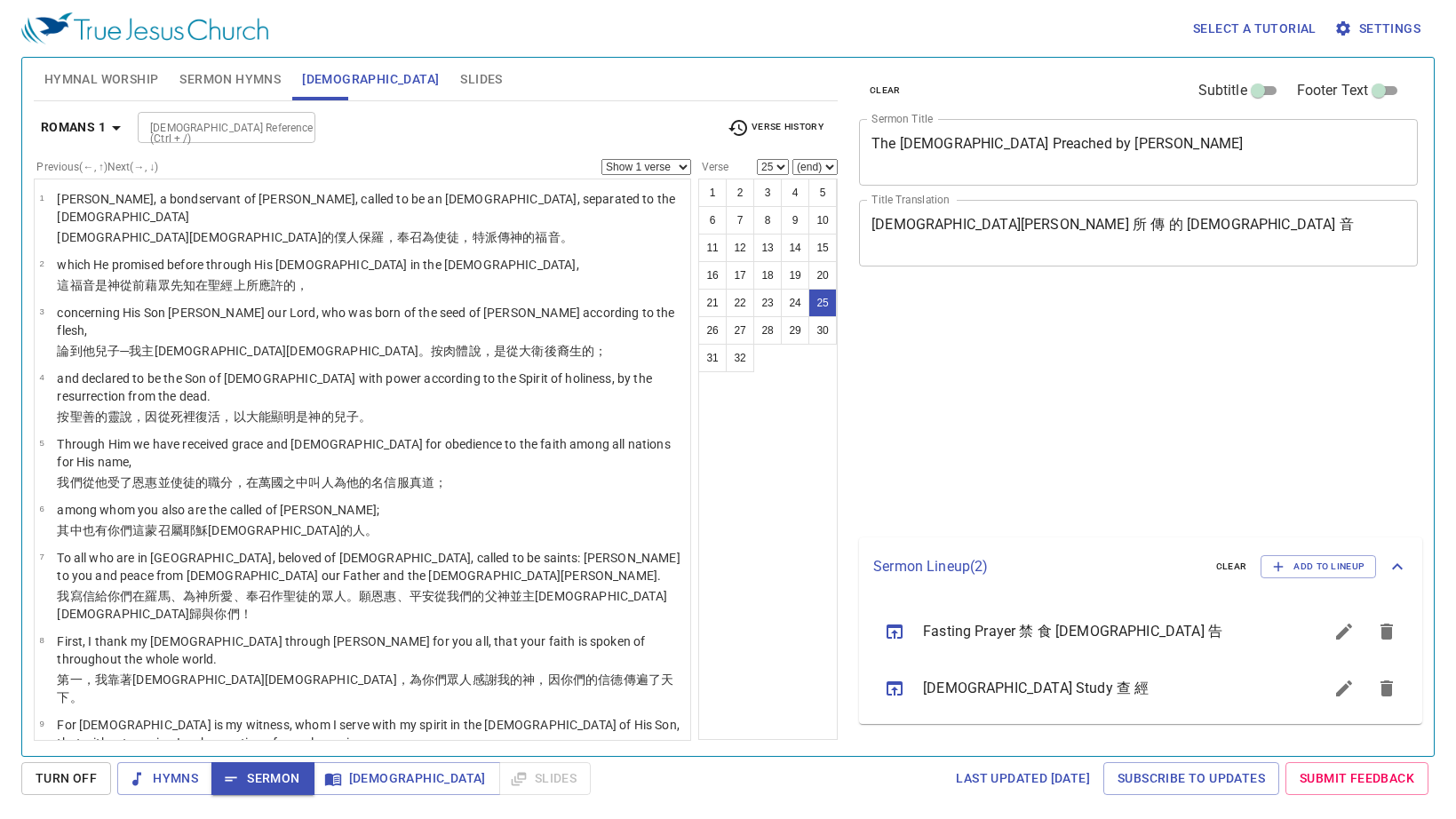
select select "25"
